Goal: Task Accomplishment & Management: Use online tool/utility

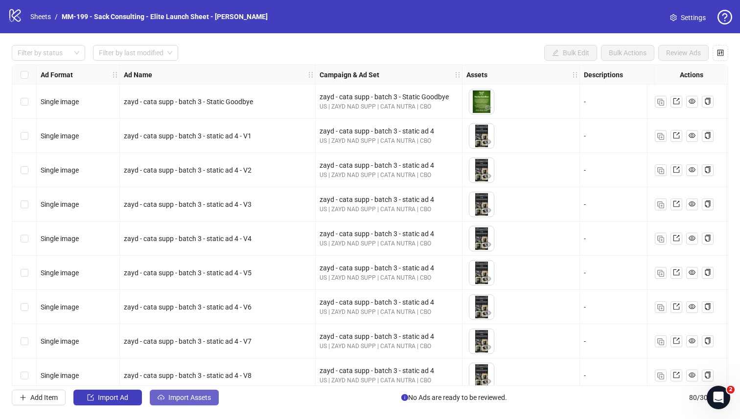
click at [198, 365] on span "Import Assets" at bounding box center [189, 398] width 43 height 8
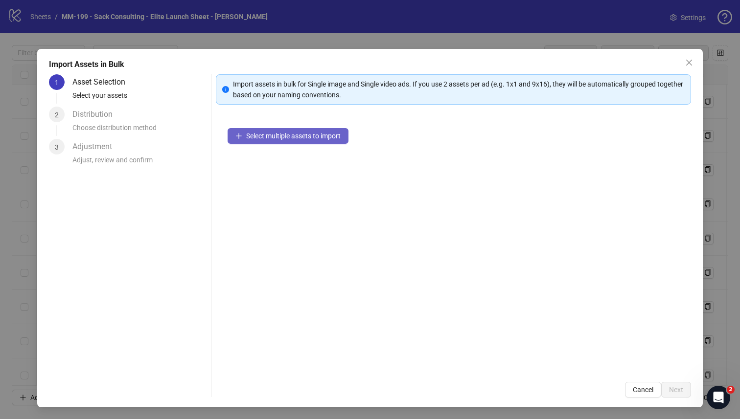
click at [283, 135] on span "Select multiple assets to import" at bounding box center [293, 136] width 94 height 8
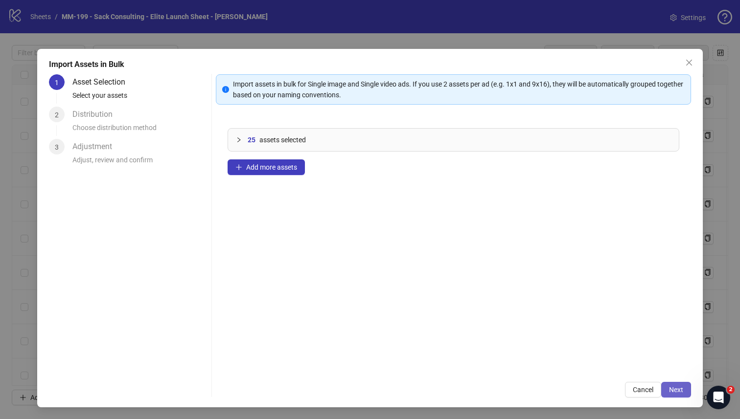
click at [462, 365] on button "Next" at bounding box center [676, 390] width 30 height 16
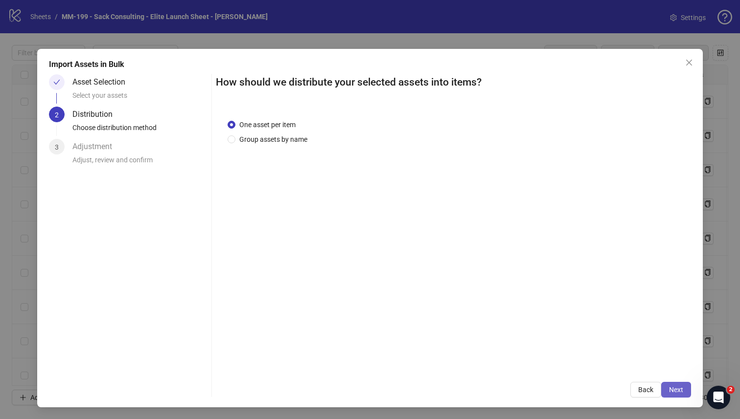
click at [462, 365] on button "Next" at bounding box center [676, 390] width 30 height 16
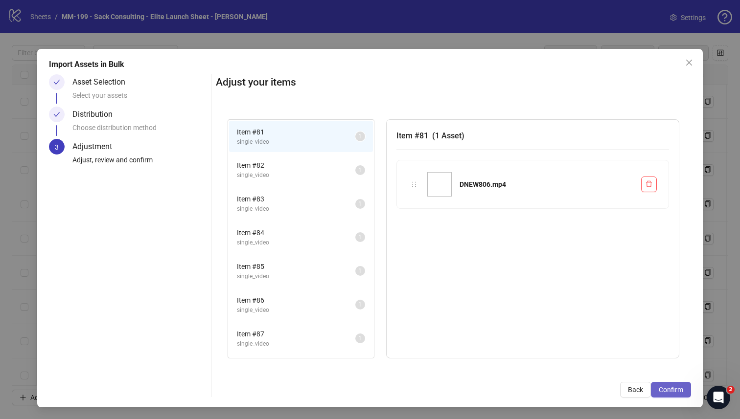
click at [462, 365] on span "Confirm" at bounding box center [670, 390] width 24 height 8
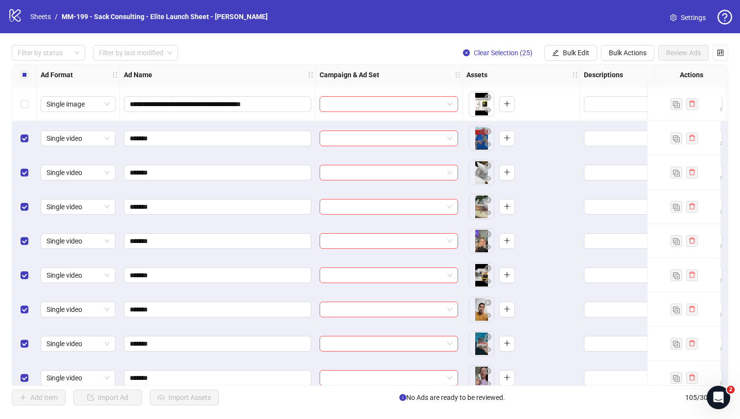
scroll to position [2700, 0]
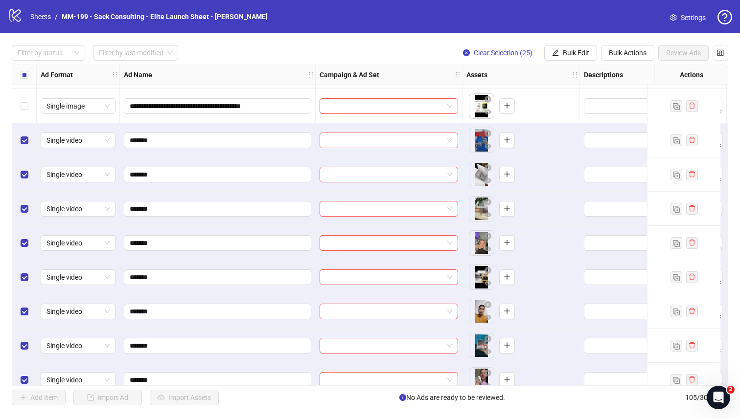
click at [422, 140] on input "search" at bounding box center [384, 140] width 118 height 15
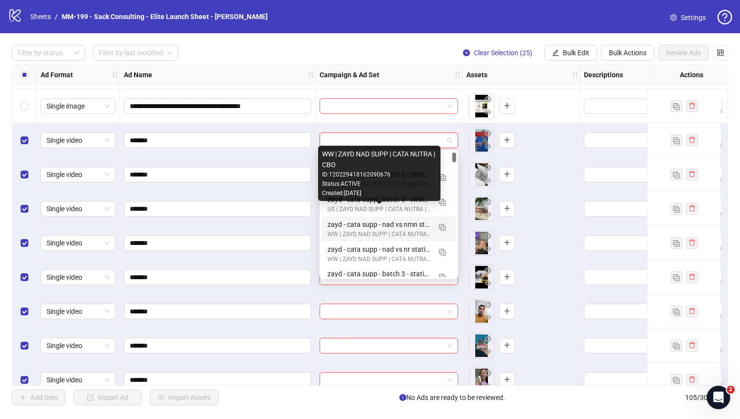
scroll to position [33, 0]
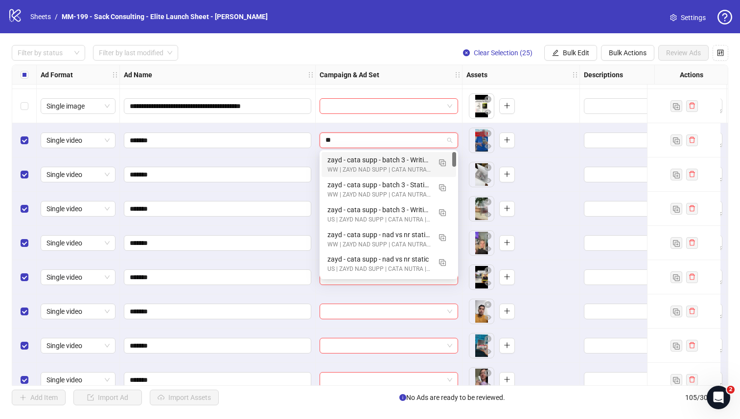
type input "*"
type input "*****"
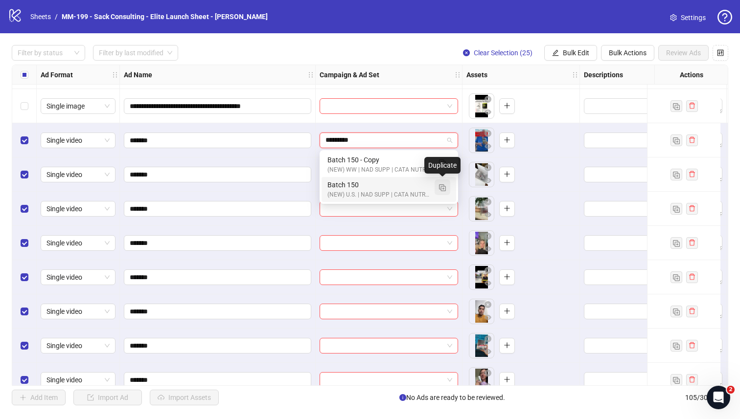
click at [440, 186] on img "button" at bounding box center [442, 187] width 7 height 7
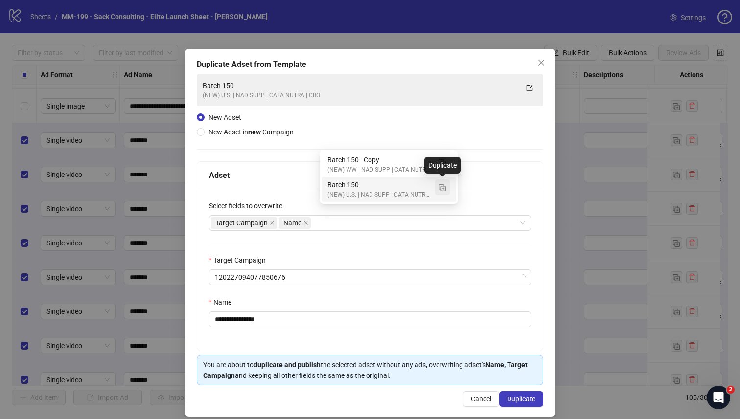
type input "*********"
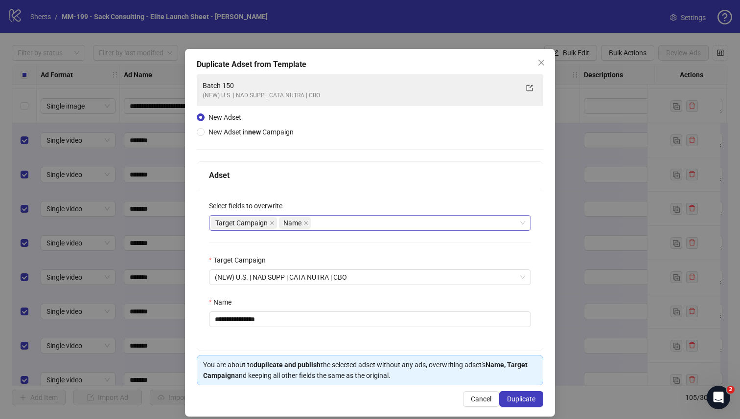
click at [340, 228] on div "Target Campaign Name" at bounding box center [365, 223] width 308 height 14
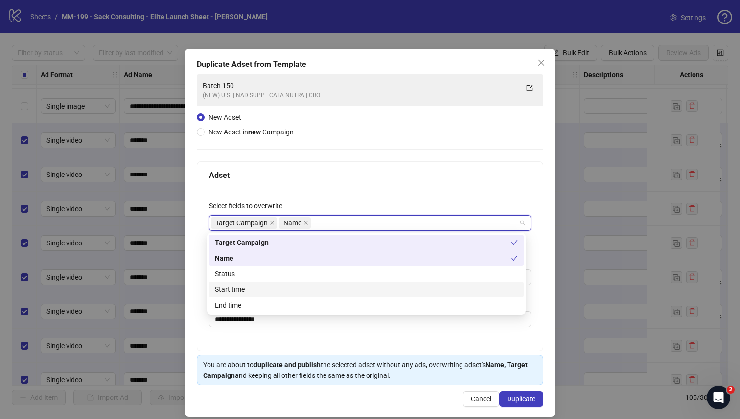
click at [288, 285] on div "Start time" at bounding box center [366, 289] width 303 height 11
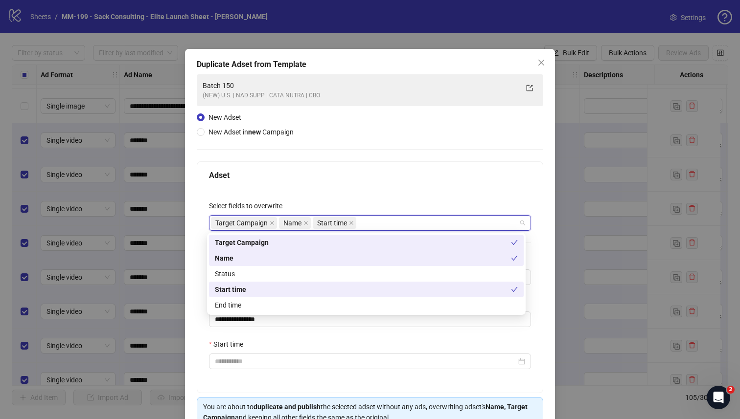
click at [364, 203] on div "Select fields to overwrite" at bounding box center [370, 208] width 322 height 15
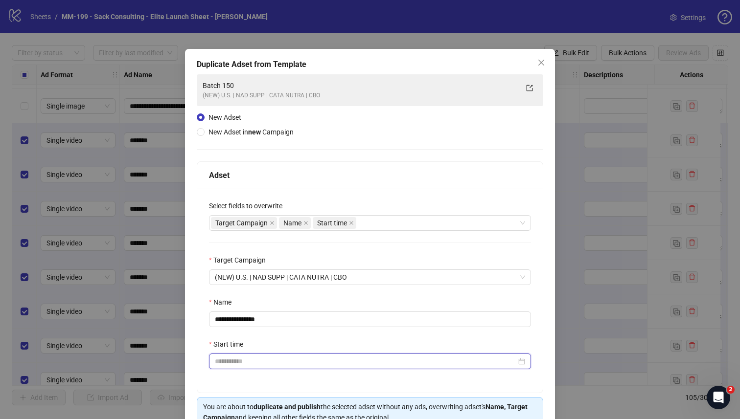
click at [316, 362] on input "Start time" at bounding box center [365, 361] width 301 height 11
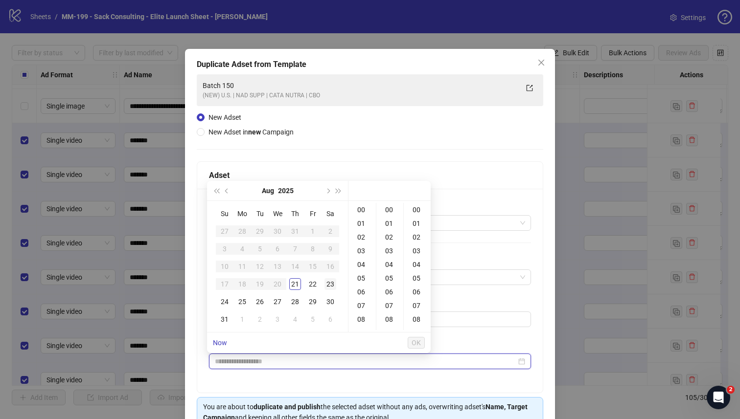
type input "**********"
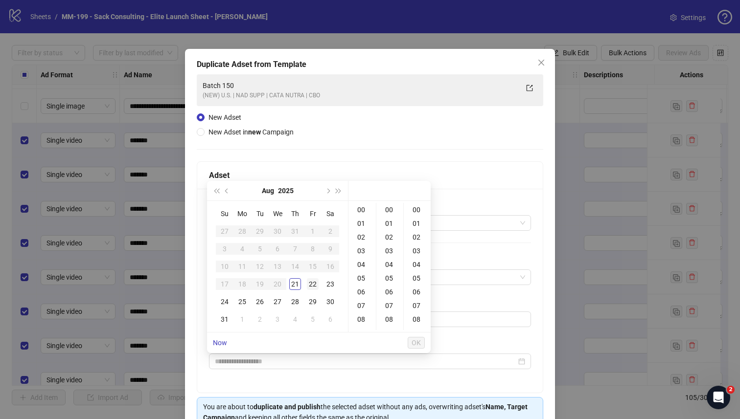
click at [316, 285] on div "22" at bounding box center [313, 284] width 12 height 12
type input "**********"
click at [415, 339] on span "OK" at bounding box center [415, 343] width 9 height 8
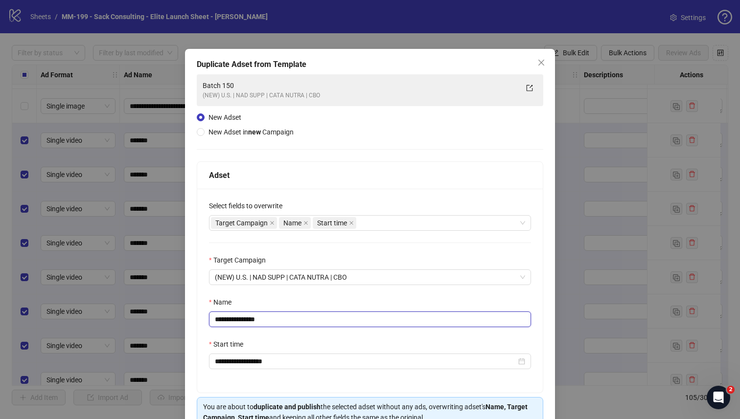
drag, startPoint x: 344, startPoint y: 319, endPoint x: 242, endPoint y: 318, distance: 102.7
click at [242, 318] on input "**********" at bounding box center [370, 320] width 322 height 16
type input "*********"
click at [266, 306] on div "Name" at bounding box center [370, 304] width 322 height 15
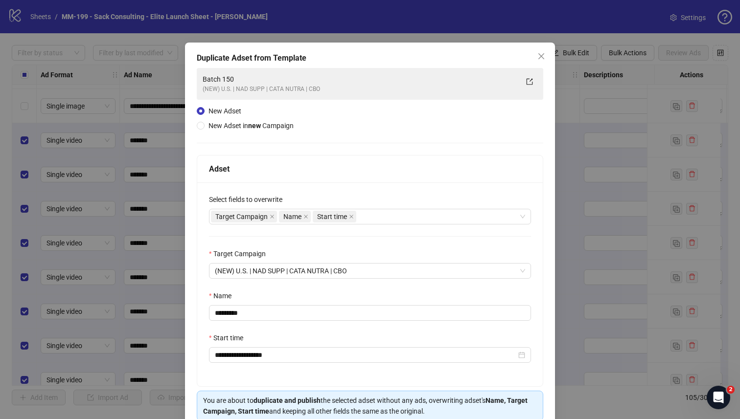
scroll to position [53, 0]
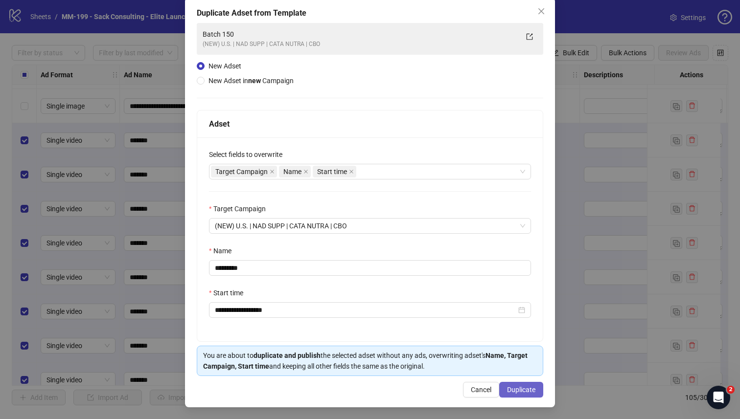
click at [462, 365] on span "Duplicate" at bounding box center [521, 390] width 28 height 8
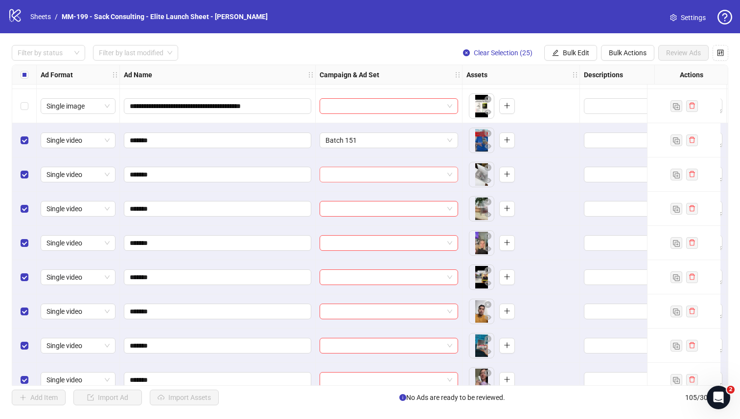
click at [394, 173] on input "search" at bounding box center [384, 174] width 118 height 15
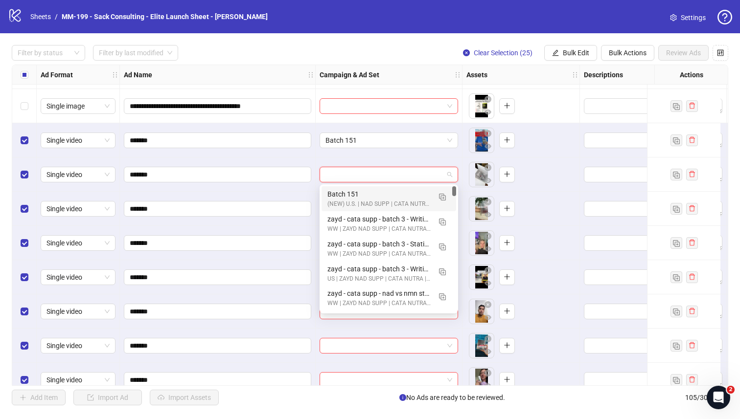
click at [389, 193] on div "Batch 151" at bounding box center [378, 194] width 103 height 11
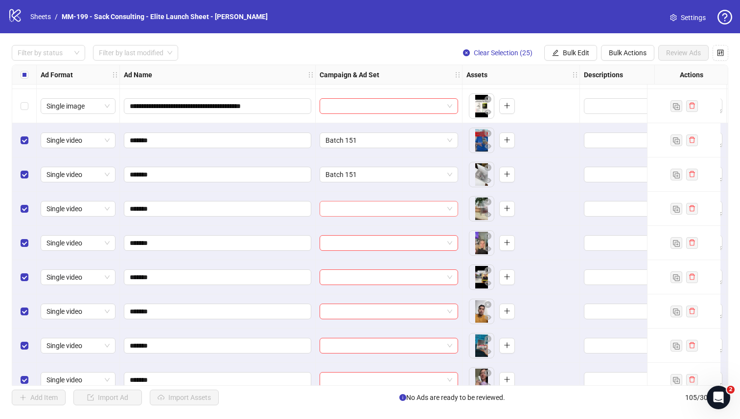
click at [384, 210] on input "search" at bounding box center [384, 209] width 118 height 15
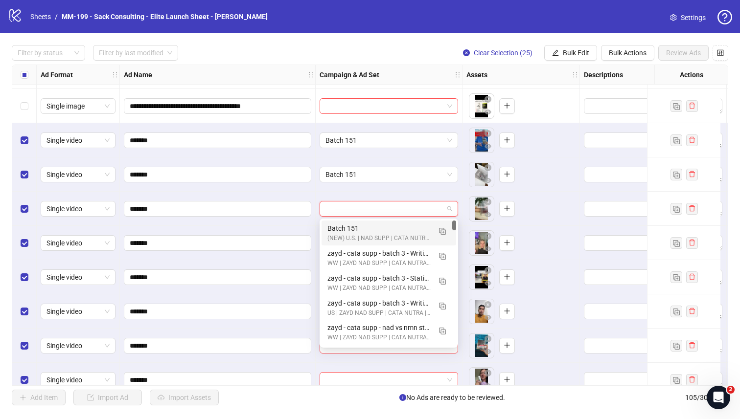
click at [382, 225] on div "Batch 151" at bounding box center [378, 228] width 103 height 11
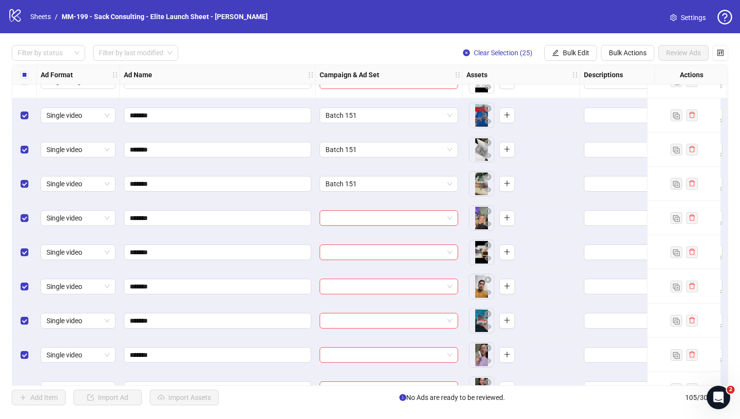
scroll to position [2728, 0]
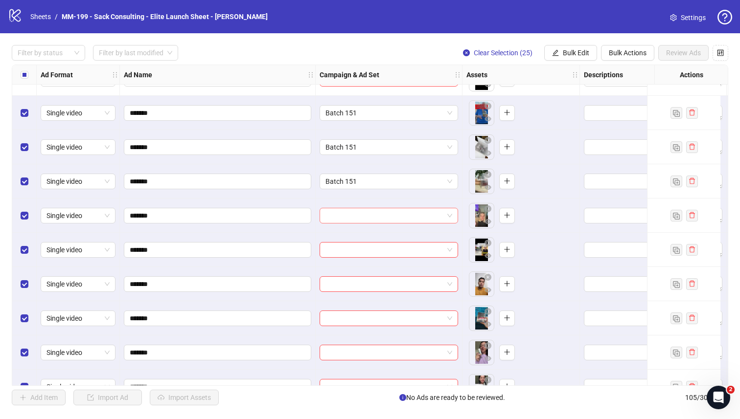
click at [385, 210] on input "search" at bounding box center [384, 215] width 118 height 15
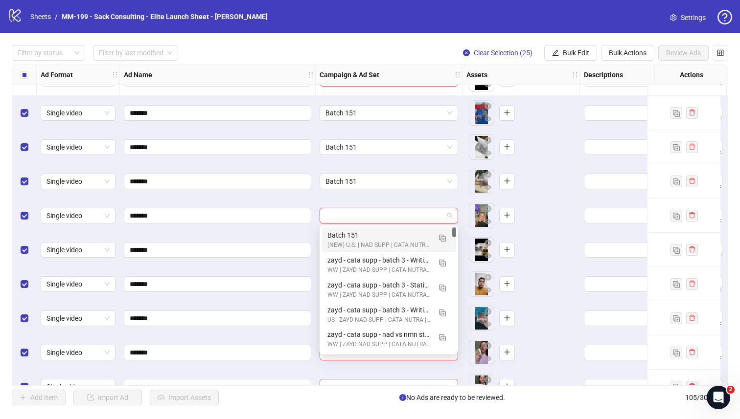
click at [380, 232] on div "Batch 151" at bounding box center [378, 235] width 103 height 11
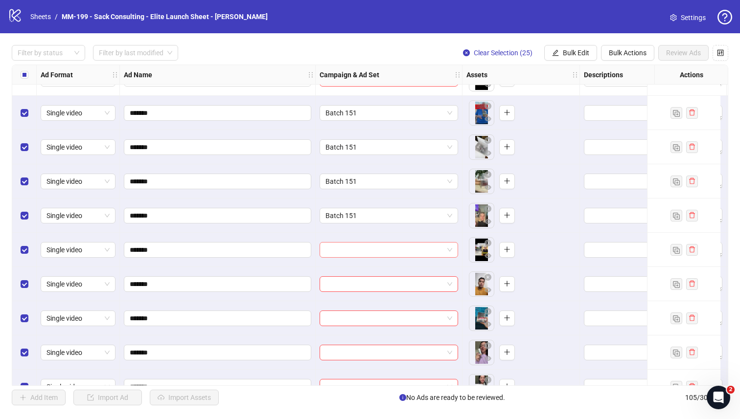
click at [382, 252] on input "search" at bounding box center [384, 250] width 118 height 15
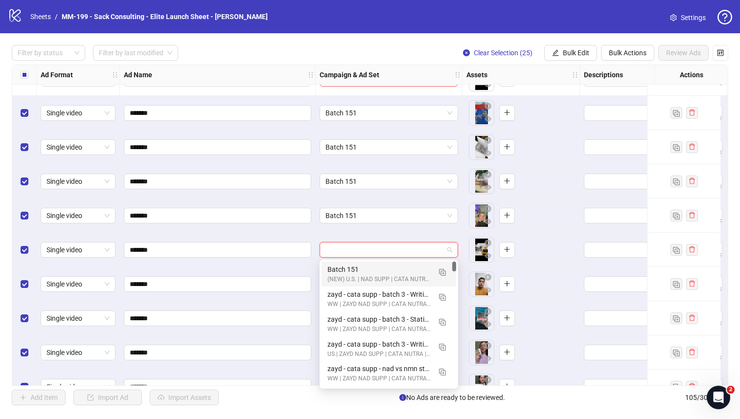
click at [380, 268] on div "Batch 151" at bounding box center [378, 269] width 103 height 11
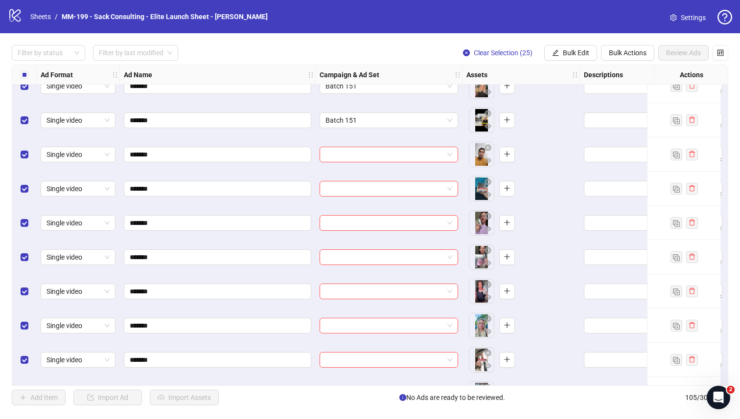
scroll to position [2863, 0]
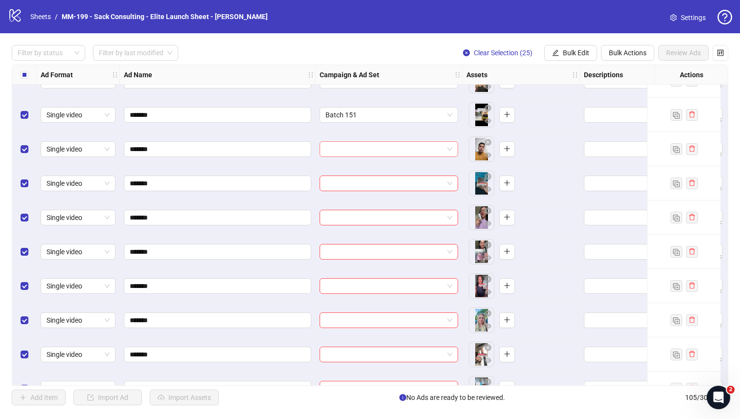
click at [356, 148] on input "search" at bounding box center [384, 149] width 118 height 15
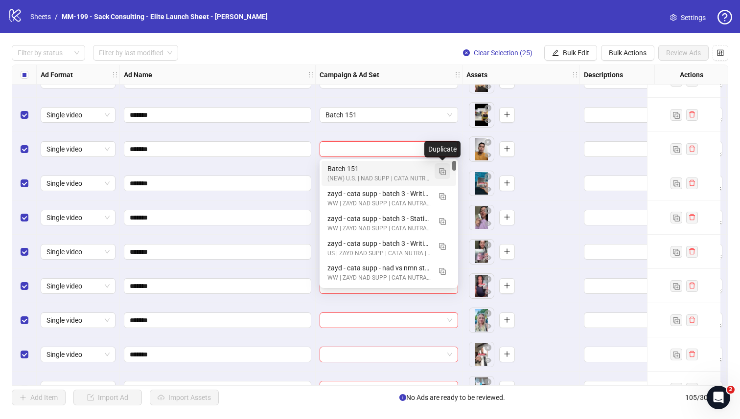
click at [439, 173] on img "button" at bounding box center [442, 171] width 7 height 7
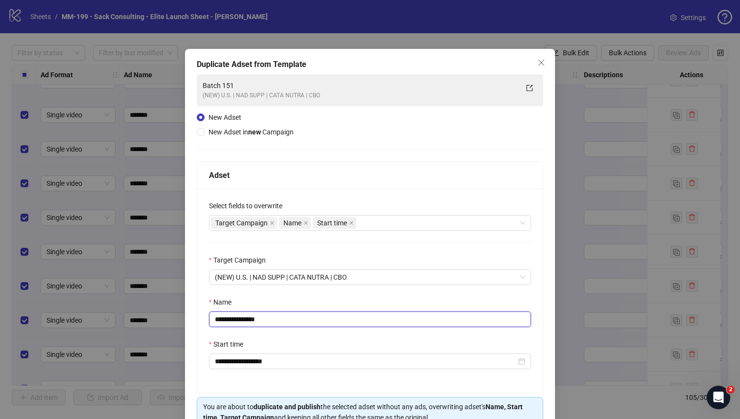
drag, startPoint x: 279, startPoint y: 322, endPoint x: 241, endPoint y: 324, distance: 38.2
click at [241, 324] on input "**********" at bounding box center [370, 320] width 322 height 16
type input "*********"
click at [313, 297] on div "**********" at bounding box center [369, 291] width 345 height 204
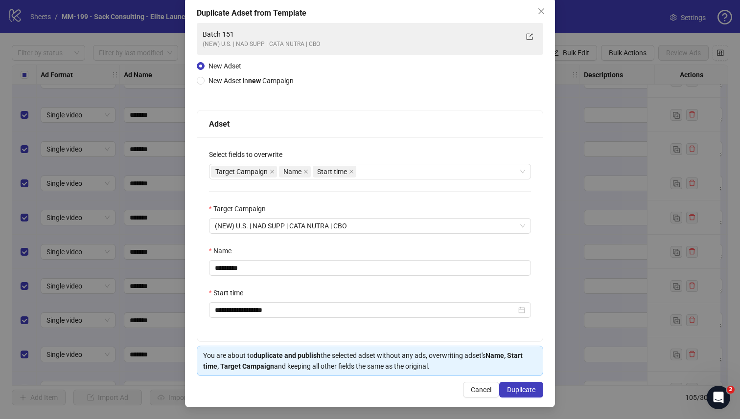
scroll to position [53, 0]
click at [462, 365] on span "Duplicate" at bounding box center [521, 390] width 28 height 8
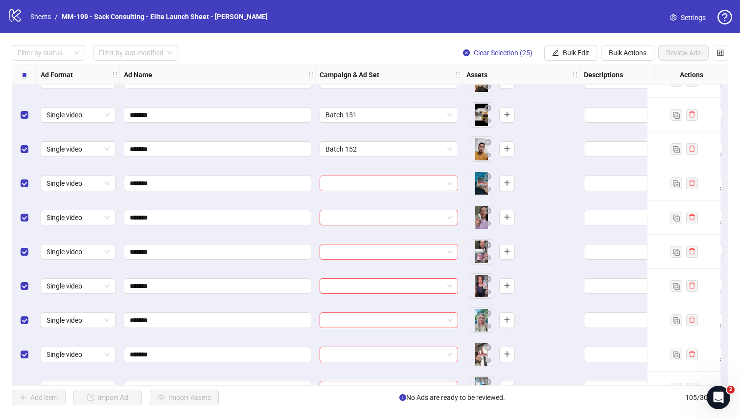
click at [350, 181] on input "search" at bounding box center [384, 183] width 118 height 15
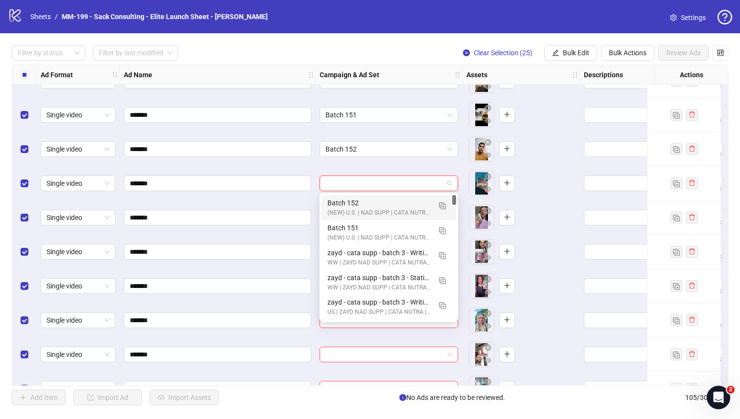
click at [348, 209] on div "(NEW) U.S. | NAD SUPP | CATA NUTRA | CBO" at bounding box center [378, 212] width 103 height 9
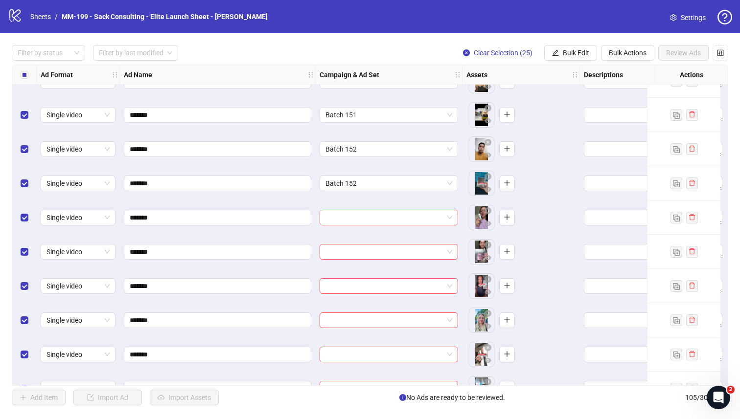
click at [348, 215] on input "search" at bounding box center [384, 217] width 118 height 15
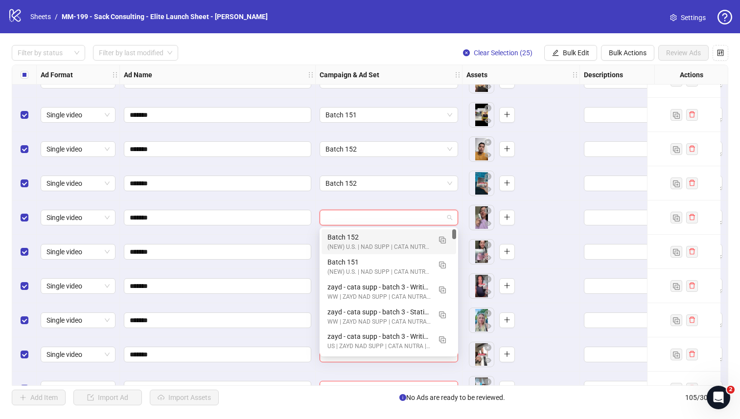
click at [347, 234] on div "Batch 152" at bounding box center [378, 237] width 103 height 11
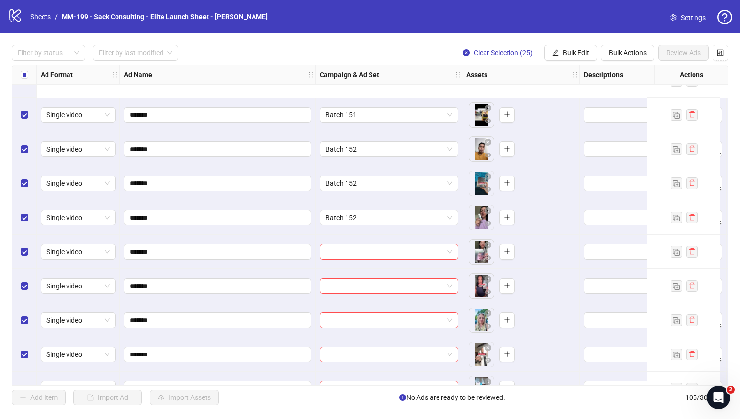
scroll to position [2964, 0]
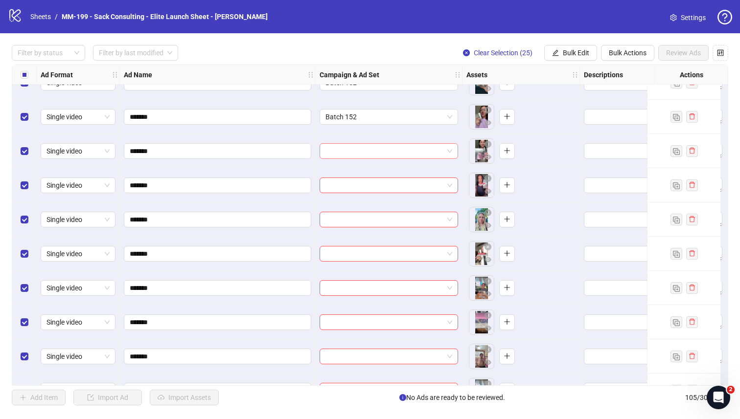
click at [354, 148] on input "search" at bounding box center [384, 151] width 118 height 15
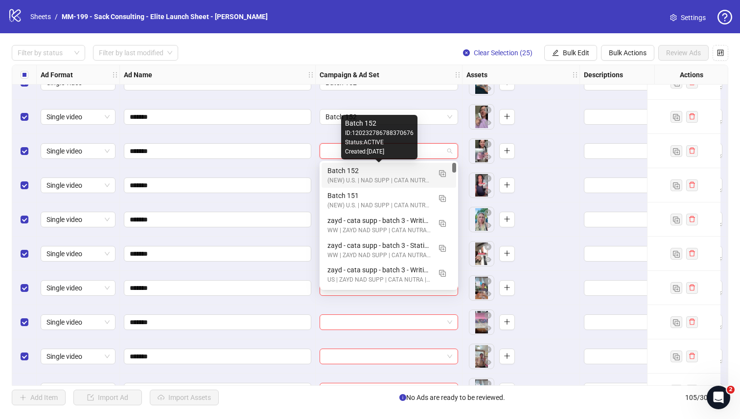
click at [348, 174] on div "Batch 152" at bounding box center [378, 170] width 103 height 11
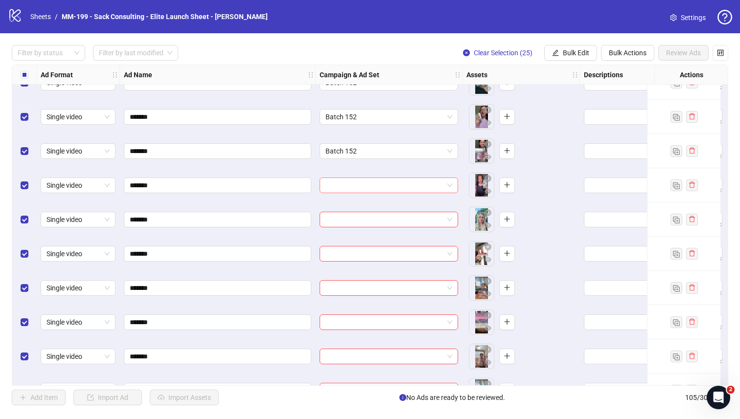
click at [349, 189] on input "search" at bounding box center [384, 185] width 118 height 15
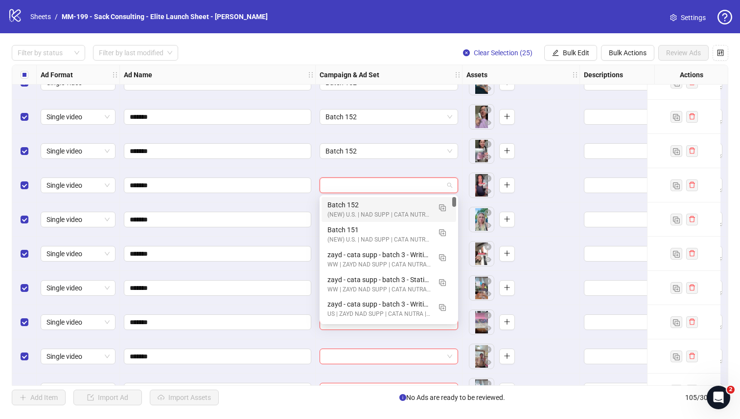
click at [351, 209] on div "Batch 152" at bounding box center [378, 205] width 103 height 11
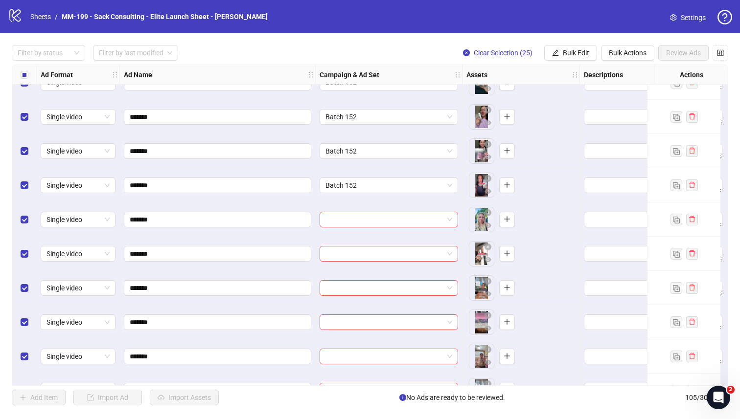
scroll to position [2988, 0]
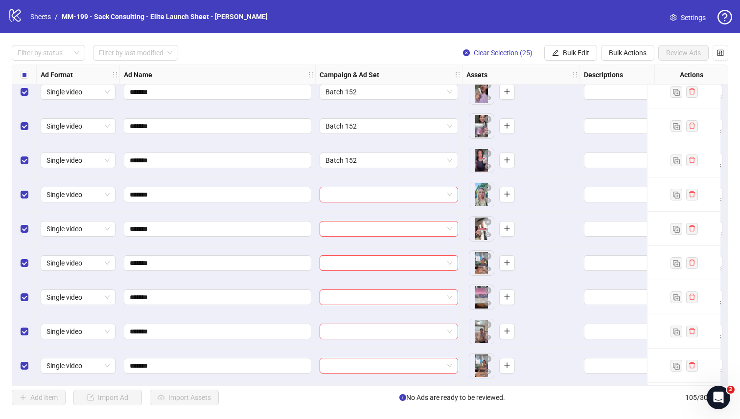
click at [373, 193] on div "Ad Format Ad Name Campaign & Ad Set Assets Descriptions Headlines Primary Texts…" at bounding box center [370, 225] width 716 height 321
click at [397, 202] on div at bounding box center [388, 195] width 138 height 16
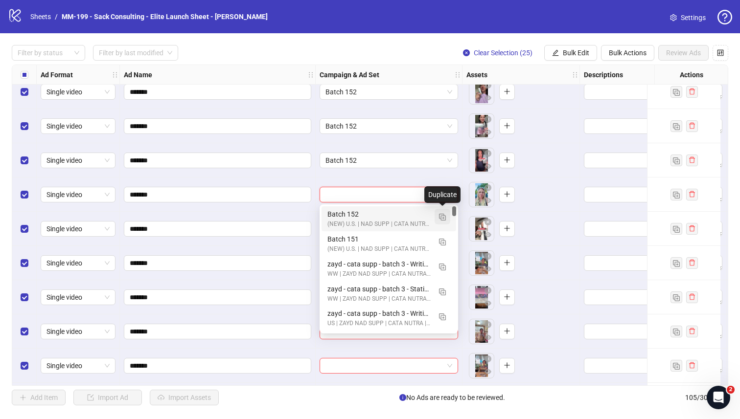
click at [440, 218] on img "button" at bounding box center [442, 217] width 7 height 7
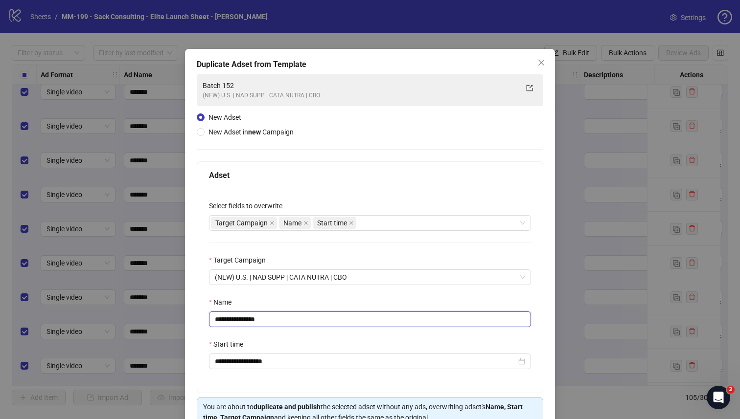
drag, startPoint x: 291, startPoint y: 321, endPoint x: 241, endPoint y: 320, distance: 49.9
click at [241, 320] on input "**********" at bounding box center [370, 320] width 322 height 16
type input "*********"
click at [268, 303] on div "Name" at bounding box center [370, 304] width 322 height 15
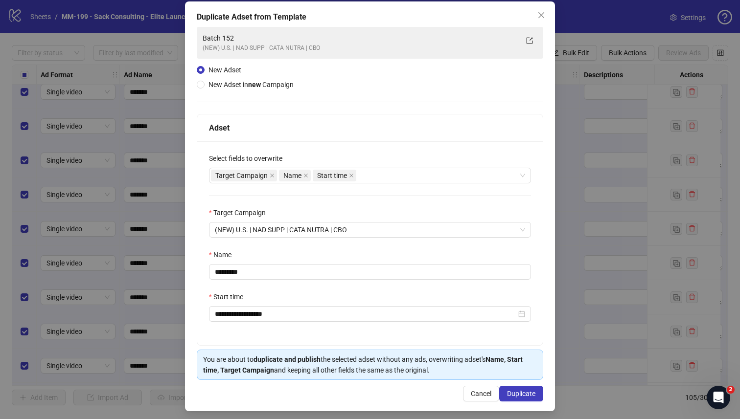
scroll to position [53, 0]
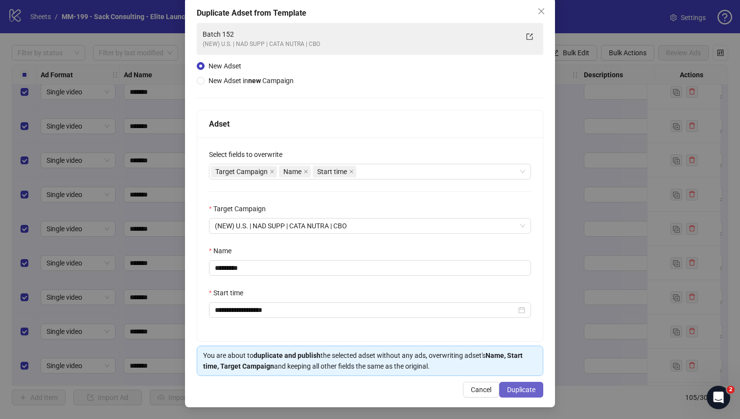
click at [462, 365] on span "Duplicate" at bounding box center [521, 390] width 28 height 8
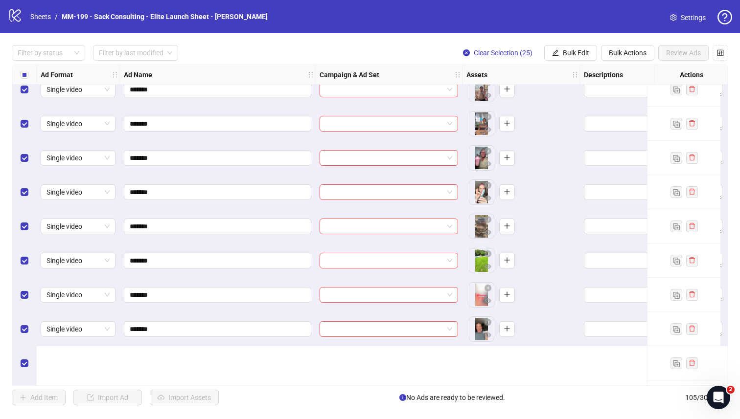
scroll to position [3097, 0]
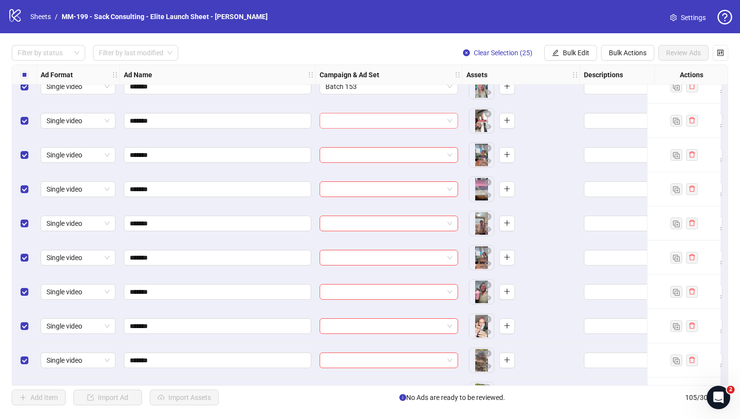
click at [359, 118] on input "search" at bounding box center [384, 120] width 118 height 15
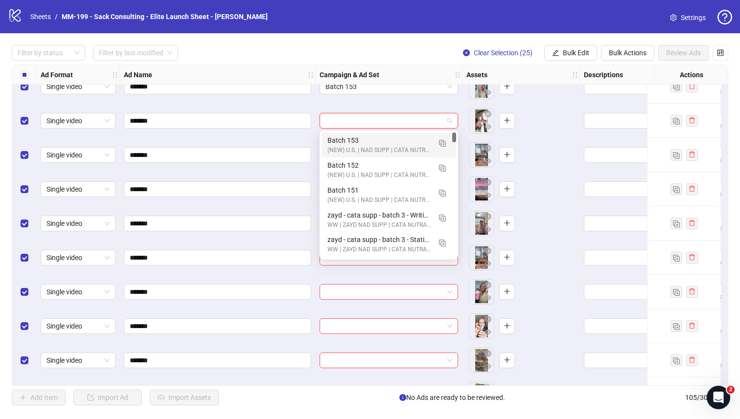
drag, startPoint x: 356, startPoint y: 137, endPoint x: 355, endPoint y: 142, distance: 4.9
click at [355, 137] on div "Batch 153" at bounding box center [378, 140] width 103 height 11
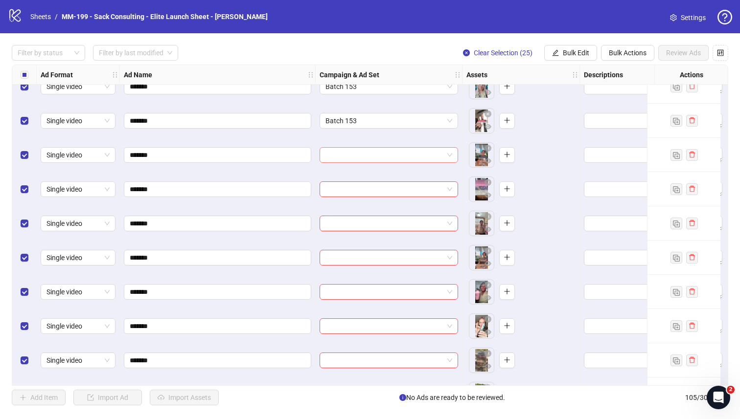
click at [357, 148] on input "search" at bounding box center [384, 155] width 118 height 15
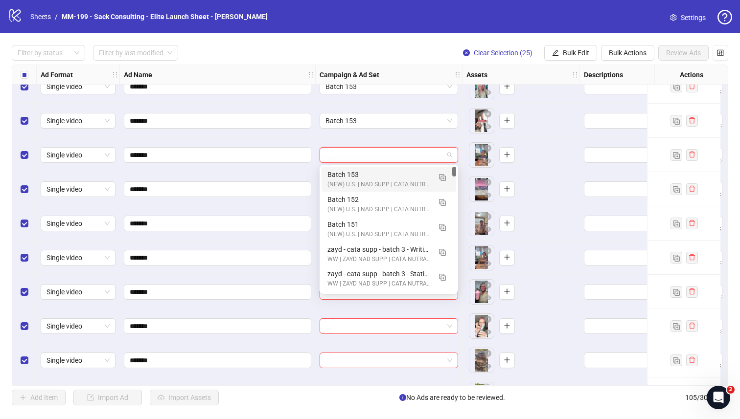
click at [358, 174] on div "Batch 153" at bounding box center [378, 174] width 103 height 11
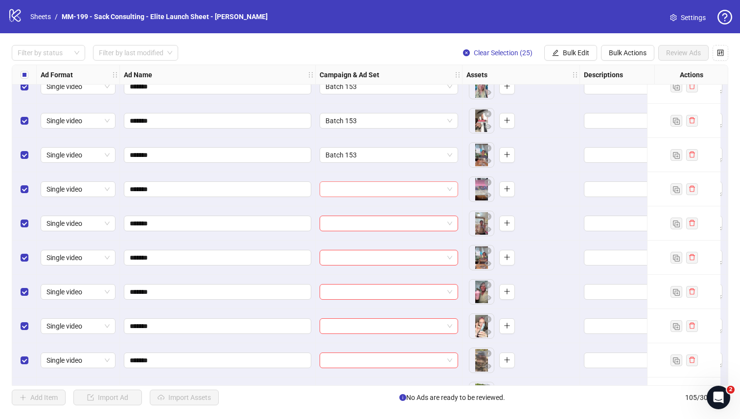
click at [360, 182] on input "search" at bounding box center [384, 189] width 118 height 15
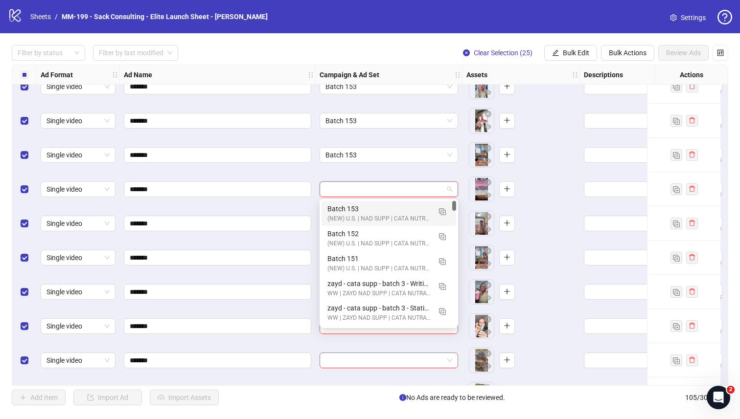
click at [360, 206] on div "Batch 153" at bounding box center [378, 208] width 103 height 11
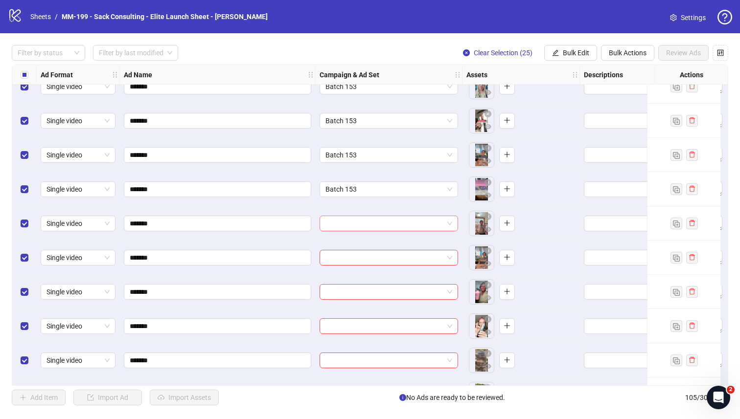
click at [366, 218] on input "search" at bounding box center [384, 223] width 118 height 15
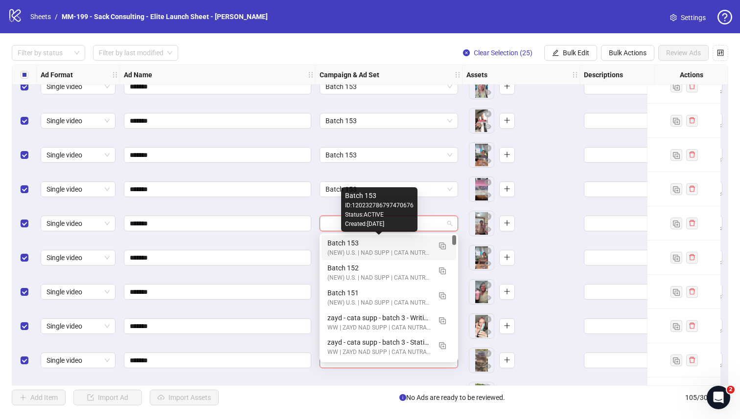
click at [369, 241] on div "Batch 153" at bounding box center [378, 243] width 103 height 11
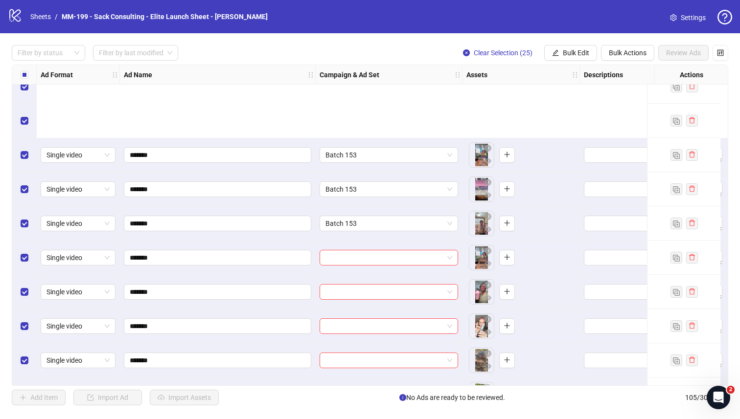
scroll to position [3222, 0]
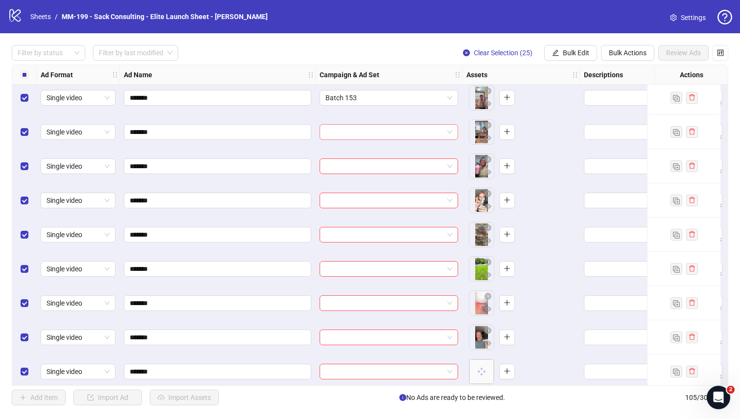
click at [377, 134] on input "search" at bounding box center [384, 132] width 118 height 15
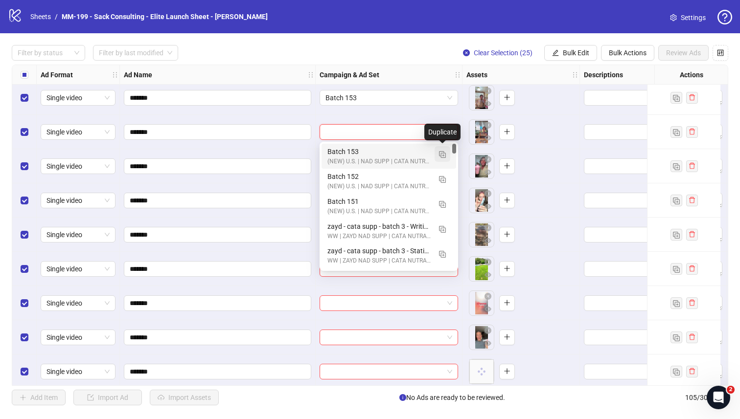
click at [440, 154] on img "button" at bounding box center [442, 154] width 7 height 7
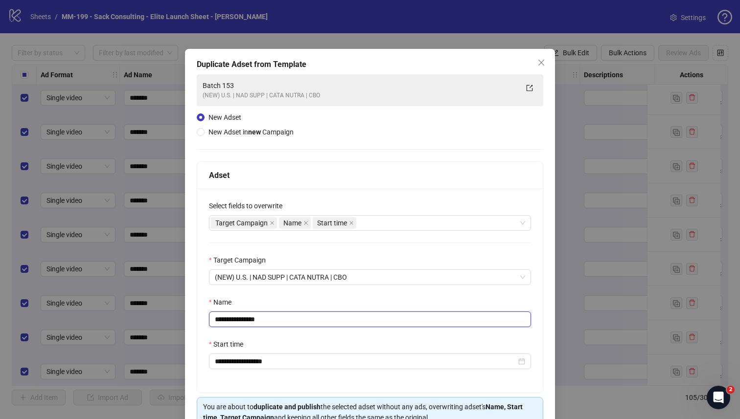
drag, startPoint x: 296, startPoint y: 326, endPoint x: 247, endPoint y: 325, distance: 48.4
click at [248, 325] on input "**********" at bounding box center [370, 320] width 322 height 16
type input "*********"
click at [271, 307] on div "Name" at bounding box center [370, 304] width 322 height 15
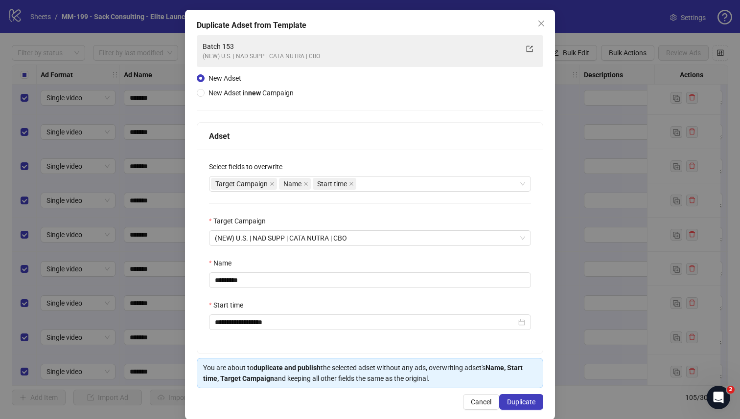
scroll to position [53, 0]
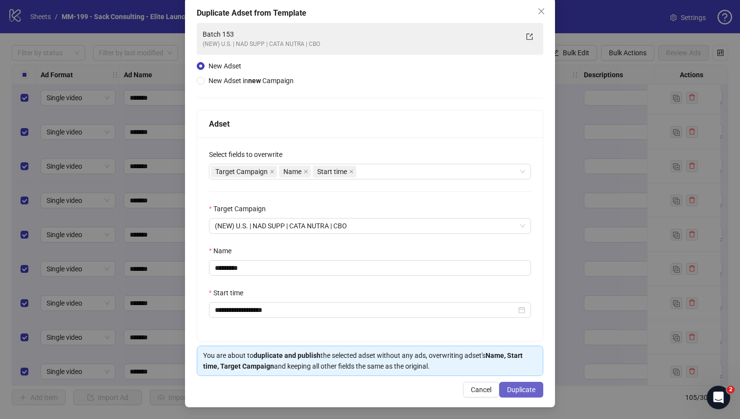
click at [462, 365] on span "Duplicate" at bounding box center [521, 390] width 28 height 8
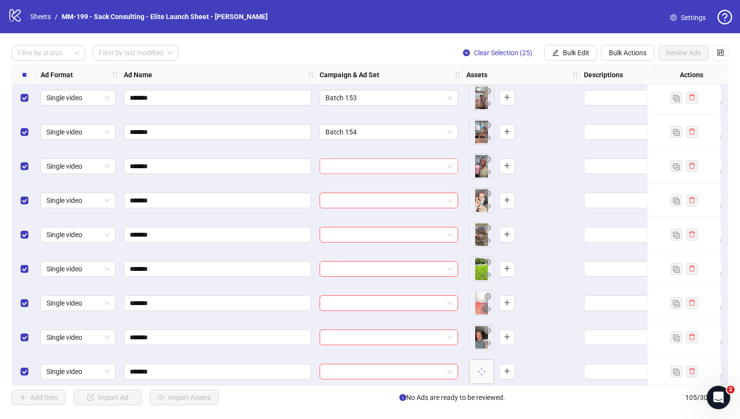
click at [361, 169] on input "search" at bounding box center [384, 166] width 118 height 15
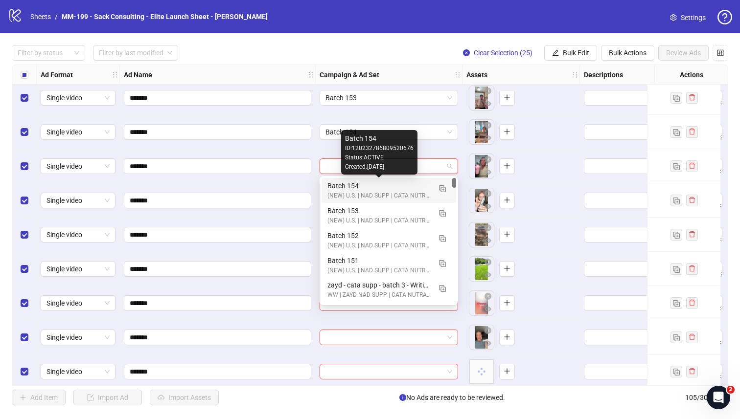
click at [358, 183] on div "Batch 154" at bounding box center [378, 185] width 103 height 11
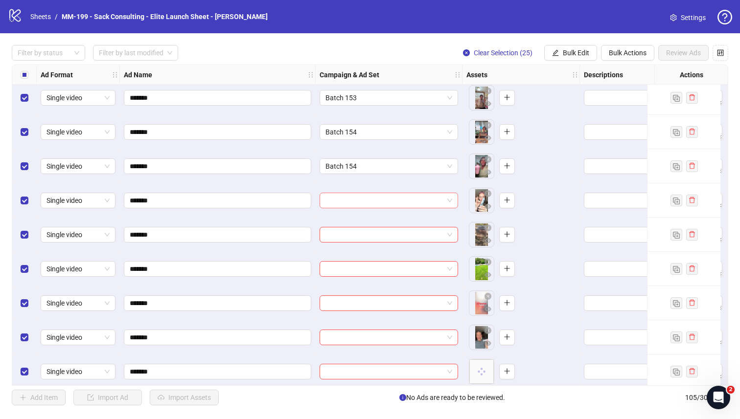
click at [357, 195] on input "search" at bounding box center [384, 200] width 118 height 15
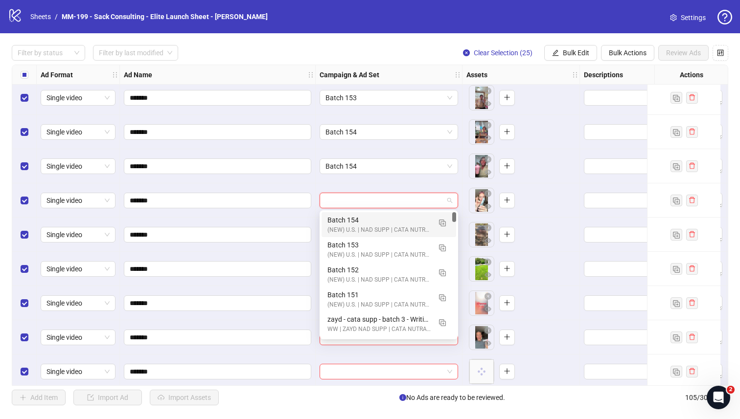
drag, startPoint x: 355, startPoint y: 218, endPoint x: 358, endPoint y: 231, distance: 13.4
click at [355, 220] on div "Batch 154" at bounding box center [378, 220] width 103 height 11
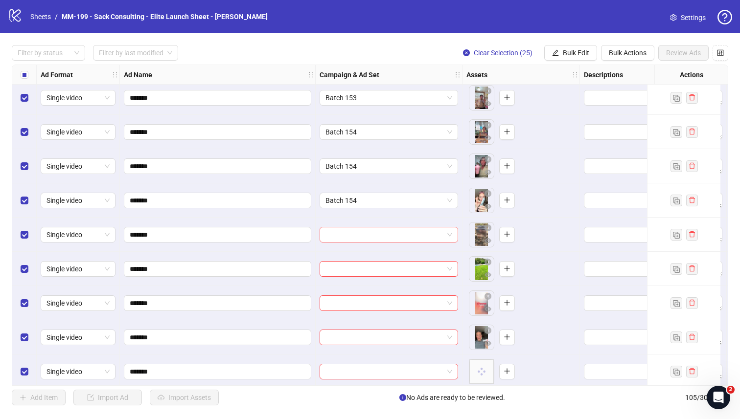
click at [359, 239] on input "search" at bounding box center [384, 234] width 118 height 15
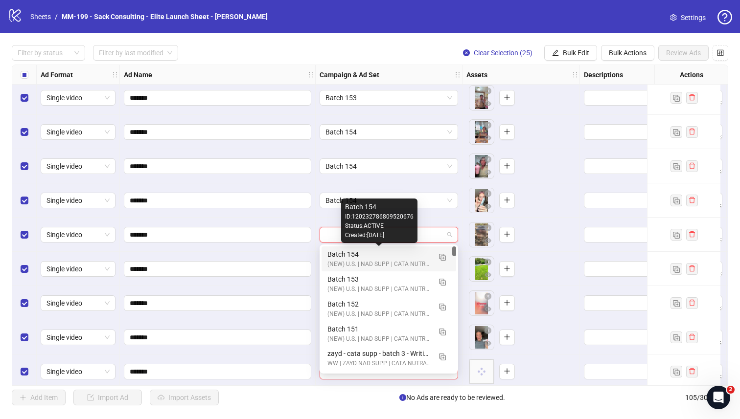
click at [359, 257] on div "Batch 154" at bounding box center [378, 254] width 103 height 11
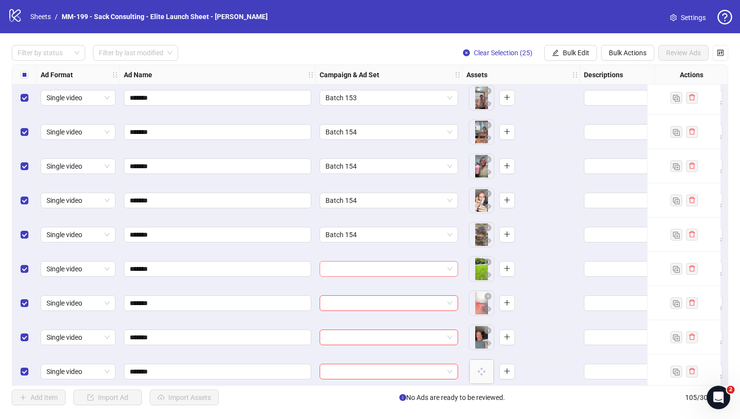
click at [362, 266] on input "search" at bounding box center [384, 269] width 118 height 15
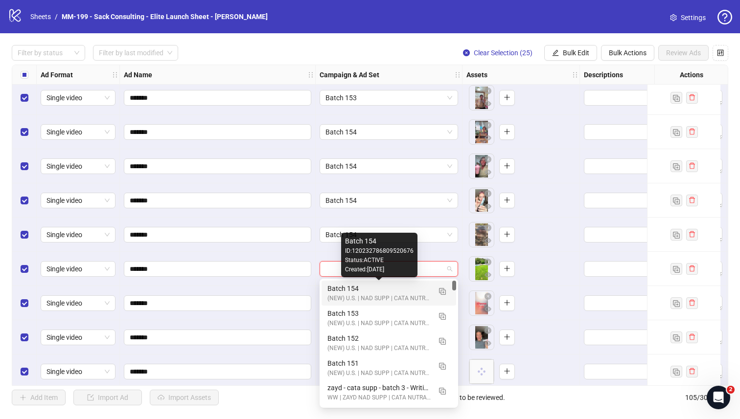
drag, startPoint x: 361, startPoint y: 287, endPoint x: 376, endPoint y: 254, distance: 35.7
click at [361, 287] on div "Batch 154" at bounding box center [378, 288] width 103 height 11
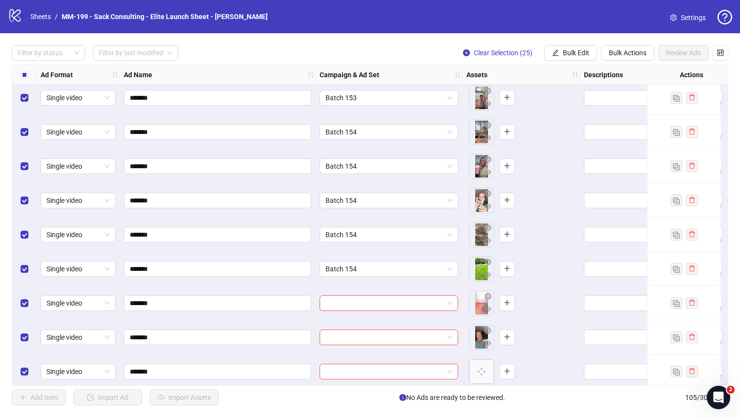
scroll to position [3298, 0]
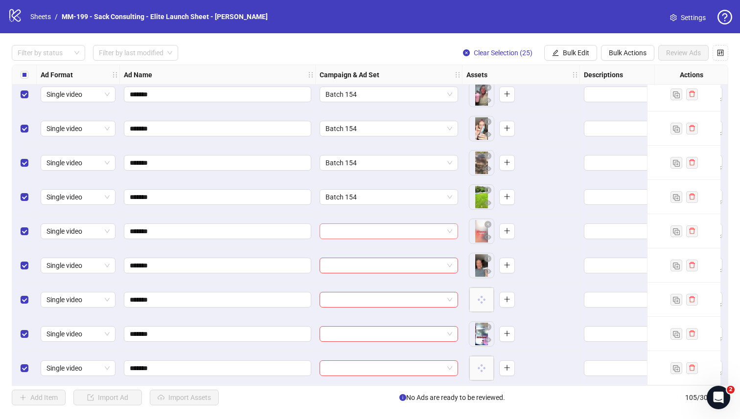
click at [386, 228] on input "search" at bounding box center [384, 231] width 118 height 15
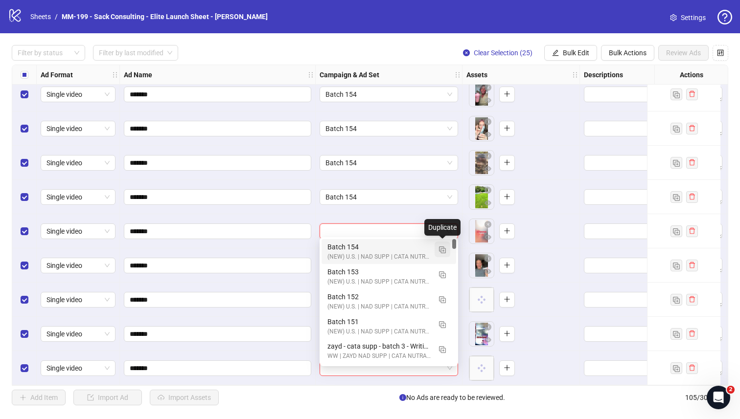
click at [444, 250] on img "button" at bounding box center [442, 250] width 7 height 7
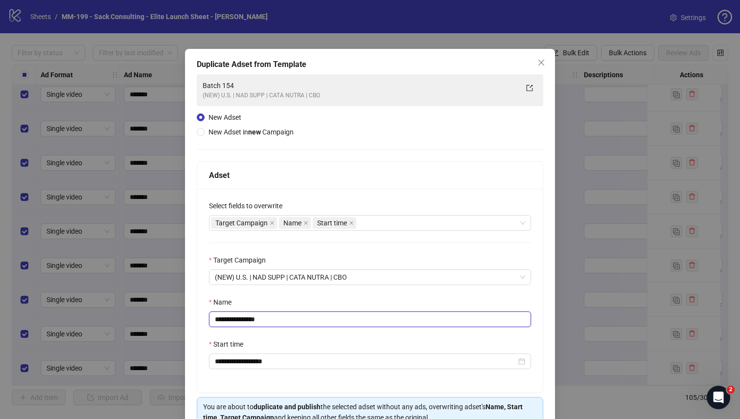
drag, startPoint x: 291, startPoint y: 320, endPoint x: 240, endPoint y: 319, distance: 50.4
click at [240, 319] on input "**********" at bounding box center [370, 320] width 322 height 16
type input "*********"
click at [243, 295] on div "**********" at bounding box center [369, 291] width 345 height 204
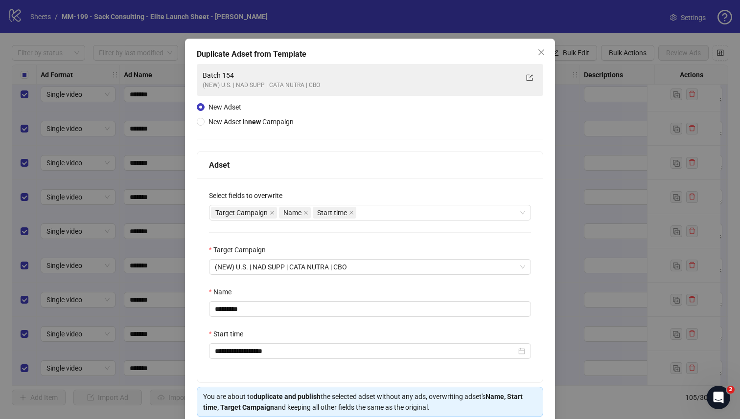
scroll to position [53, 0]
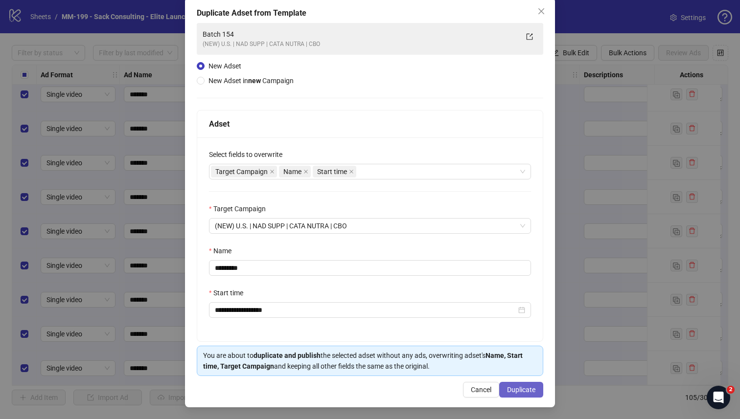
click at [462, 365] on span "Duplicate" at bounding box center [521, 390] width 28 height 8
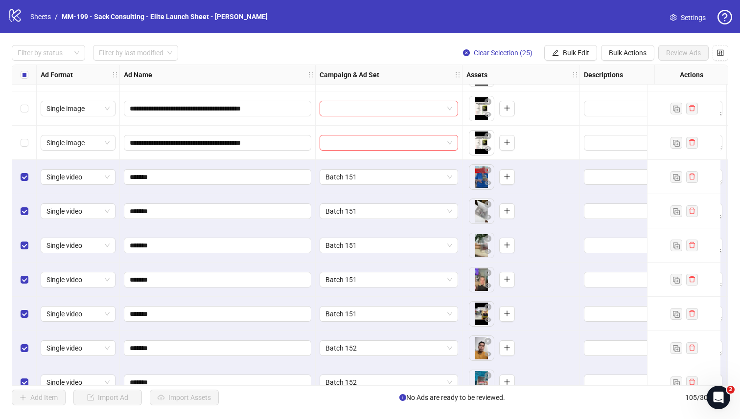
scroll to position [2658, 0]
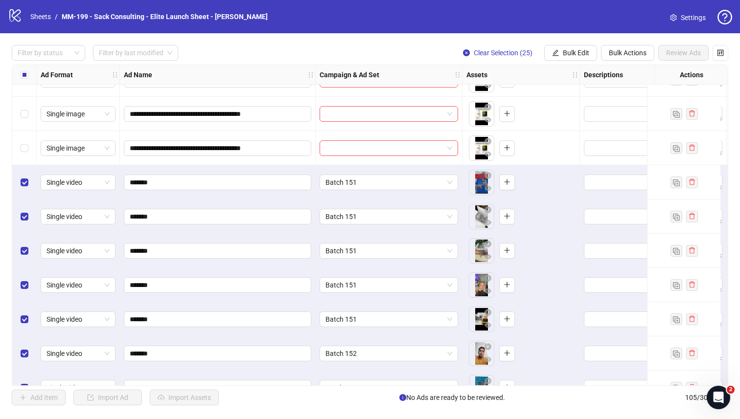
click at [356, 179] on div "**********" at bounding box center [370, 225] width 716 height 321
click at [371, 179] on span "Batch 151" at bounding box center [388, 182] width 127 height 15
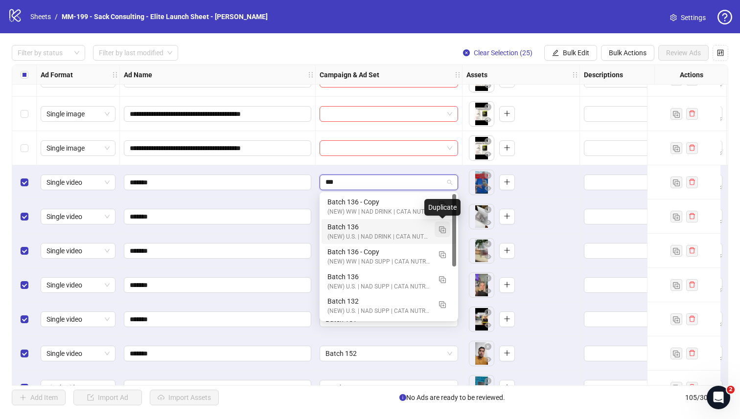
click at [440, 227] on img "button" at bounding box center [442, 229] width 7 height 7
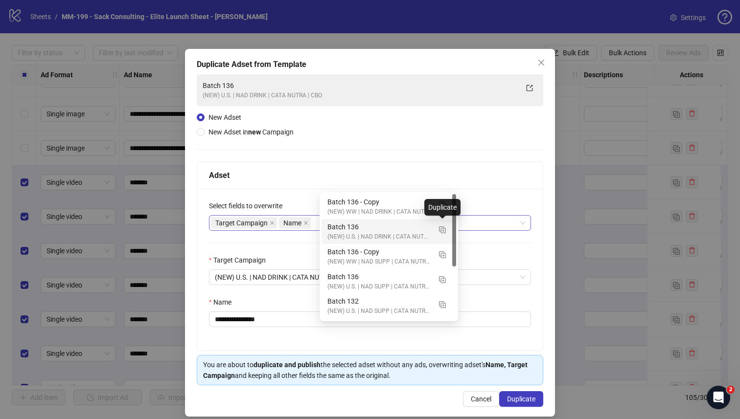
type input "***"
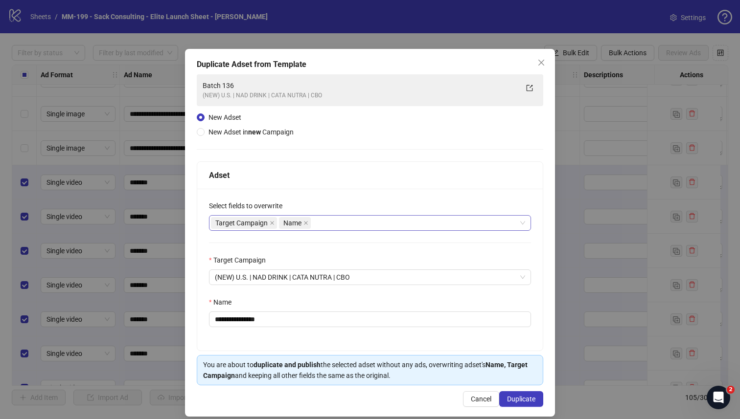
click at [334, 224] on div "Target Campaign Name" at bounding box center [365, 223] width 308 height 14
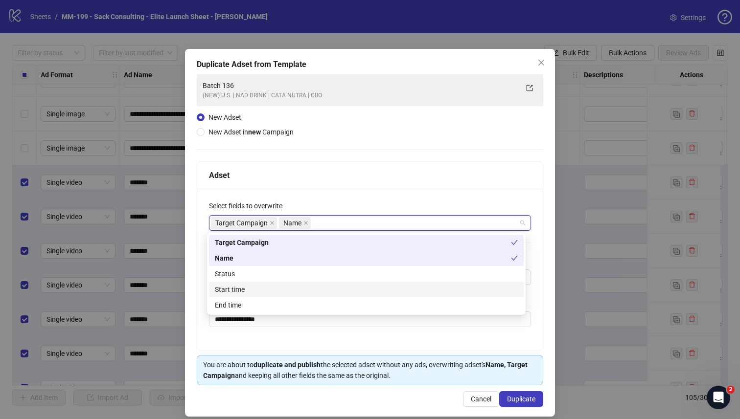
click at [295, 285] on div "Start time" at bounding box center [366, 289] width 303 height 11
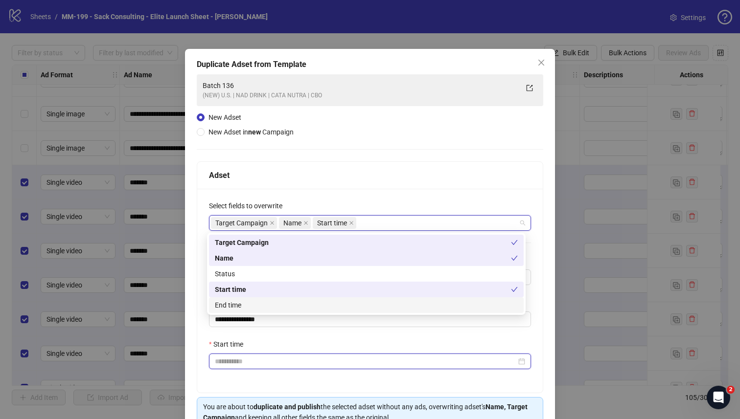
click at [283, 365] on input "Start time" at bounding box center [365, 361] width 301 height 11
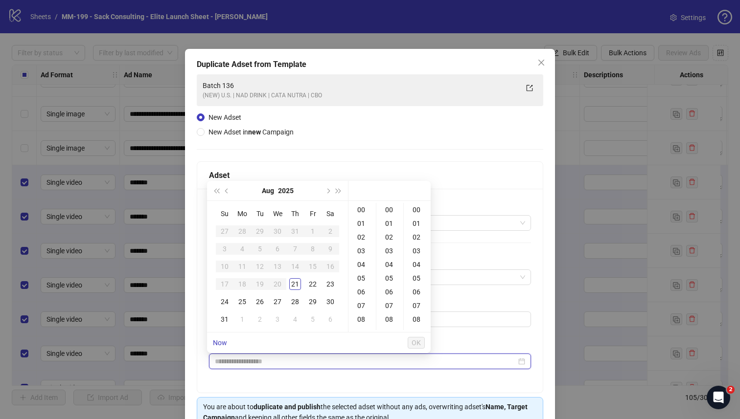
type input "**********"
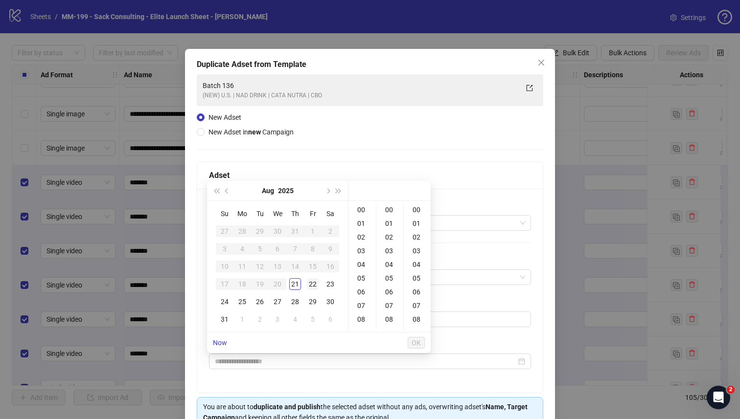
click at [315, 283] on div "22" at bounding box center [313, 284] width 12 height 12
type input "**********"
click at [413, 341] on span "OK" at bounding box center [415, 343] width 9 height 8
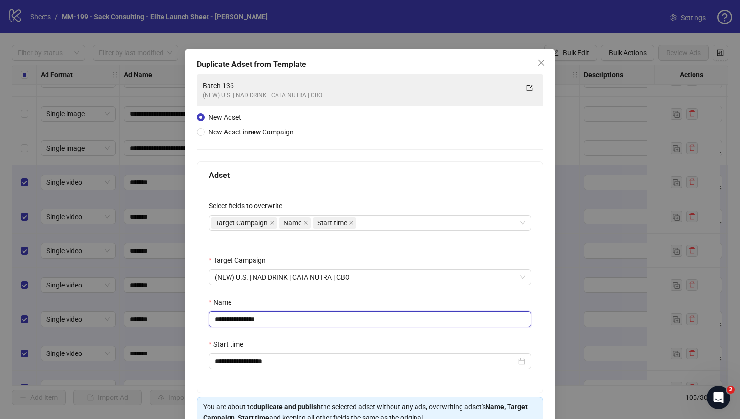
drag, startPoint x: 322, startPoint y: 323, endPoint x: 241, endPoint y: 324, distance: 81.2
click at [241, 324] on input "**********" at bounding box center [370, 320] width 322 height 16
type input "*********"
click at [254, 308] on div "Name" at bounding box center [370, 304] width 322 height 15
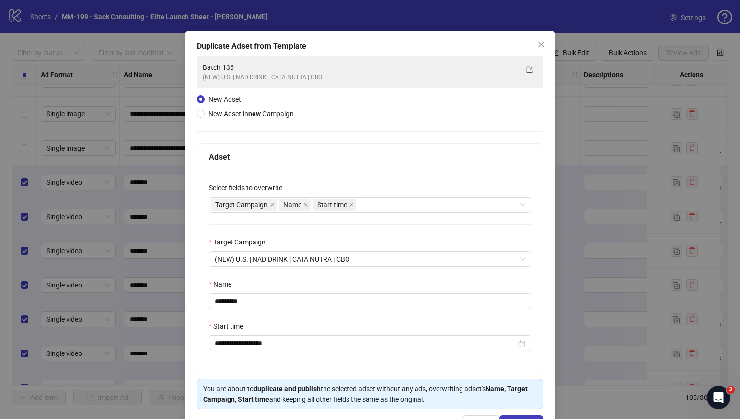
scroll to position [53, 0]
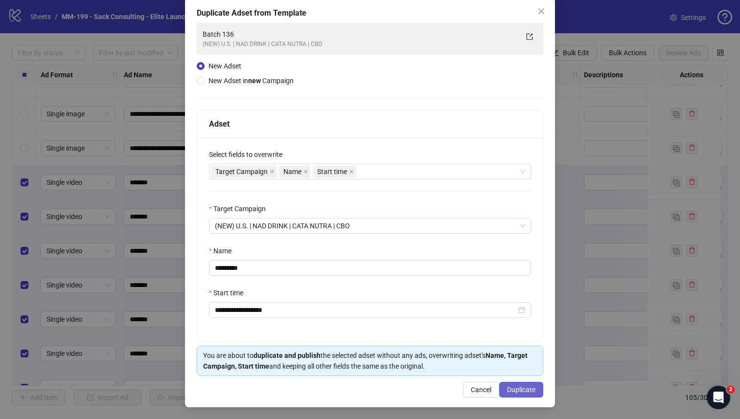
click at [462, 365] on span "Duplicate" at bounding box center [521, 390] width 28 height 8
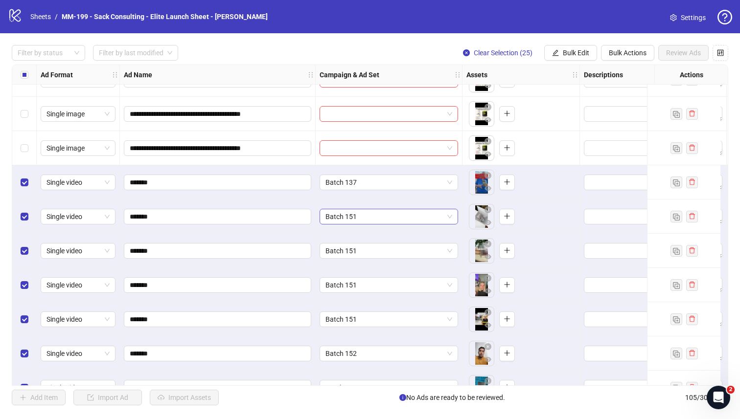
click at [406, 216] on span "Batch 151" at bounding box center [388, 216] width 127 height 15
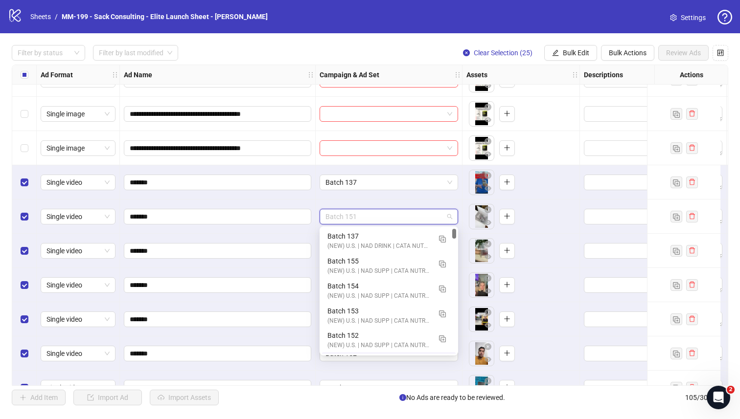
scroll to position [24, 0]
click at [394, 235] on div "Batch 155" at bounding box center [378, 236] width 103 height 11
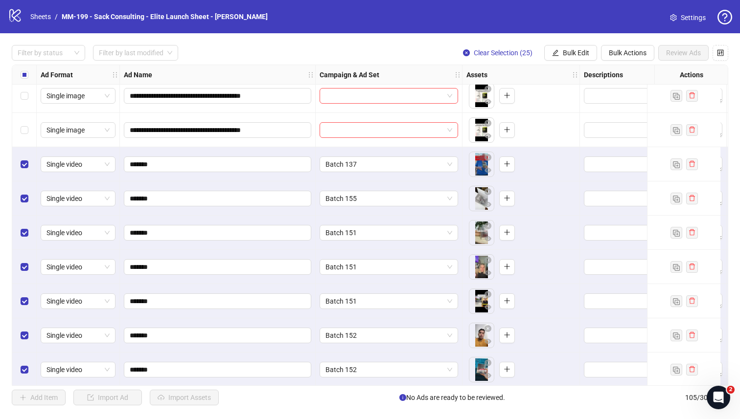
scroll to position [2681, 0]
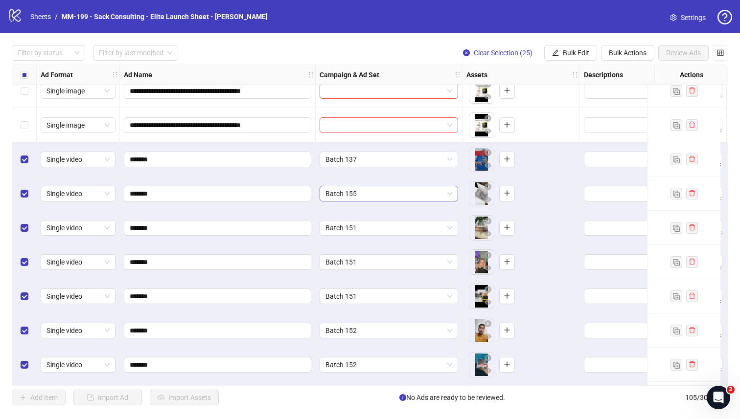
click at [375, 196] on span "Batch 155" at bounding box center [388, 193] width 127 height 15
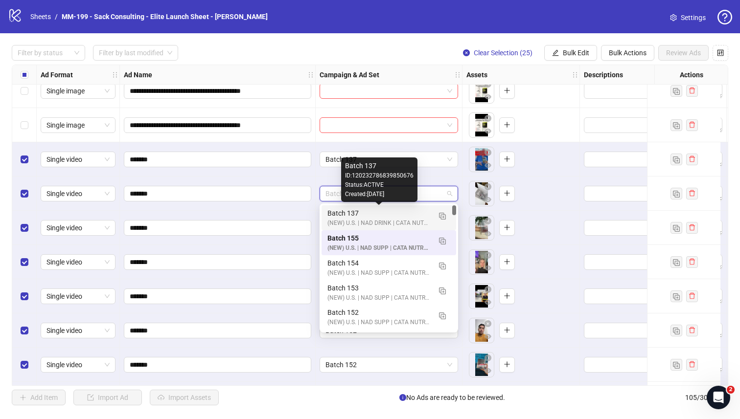
click at [378, 217] on div "Batch 137" at bounding box center [378, 213] width 103 height 11
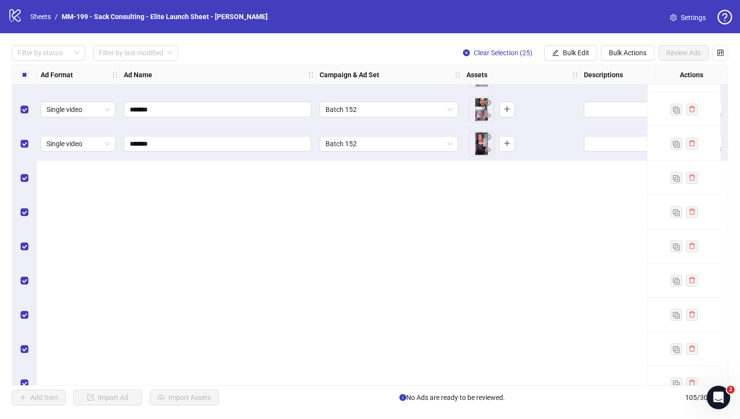
scroll to position [2727, 0]
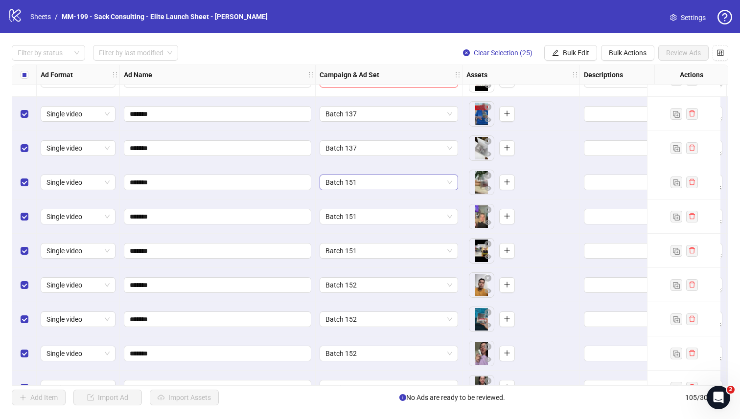
click at [364, 180] on span "Batch 151" at bounding box center [388, 182] width 127 height 15
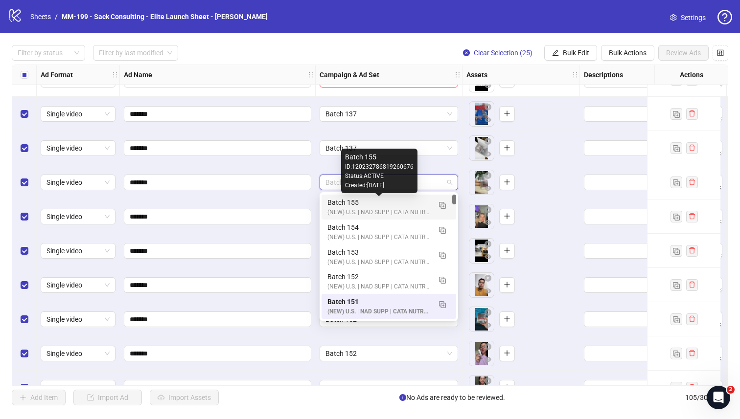
scroll to position [0, 0]
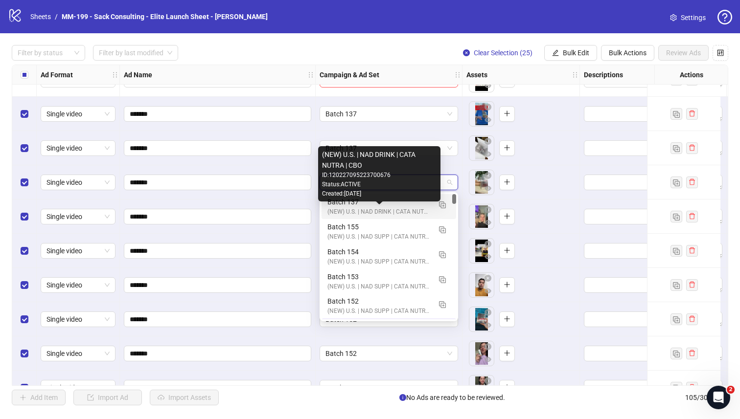
click at [337, 213] on div "(NEW) U.S. | NAD DRINK | CATA NUTRA | CBO" at bounding box center [378, 211] width 103 height 9
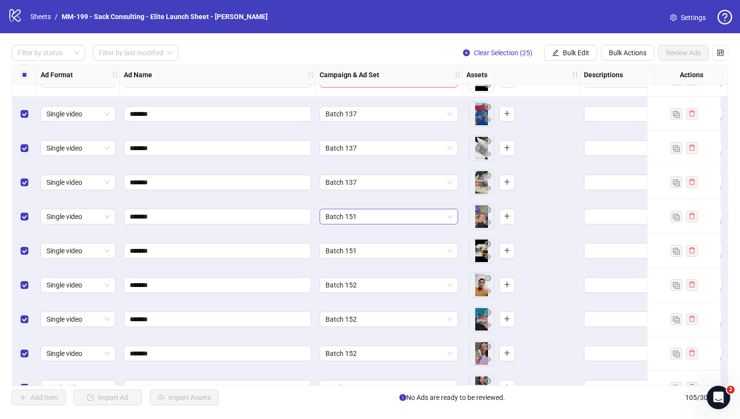
click at [348, 215] on span "Batch 151" at bounding box center [388, 216] width 127 height 15
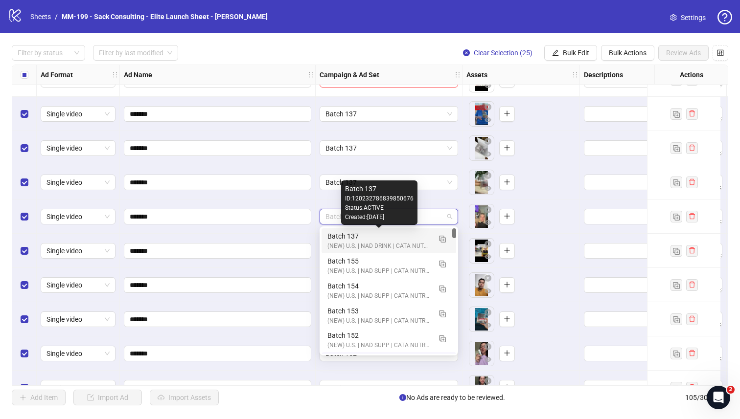
click at [336, 240] on div "Batch 137" at bounding box center [378, 236] width 103 height 11
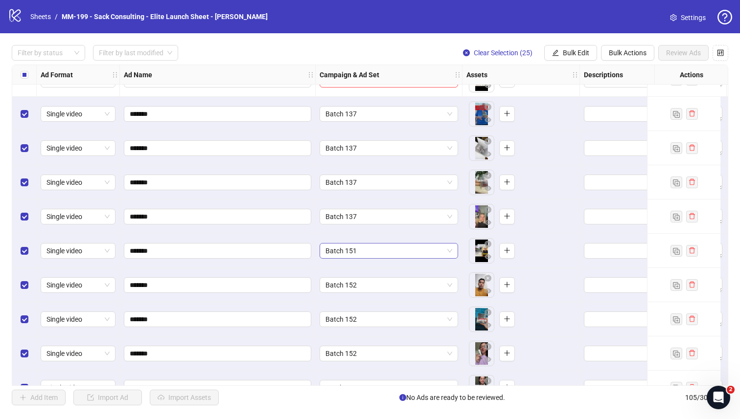
click at [352, 251] on span "Batch 151" at bounding box center [388, 251] width 127 height 15
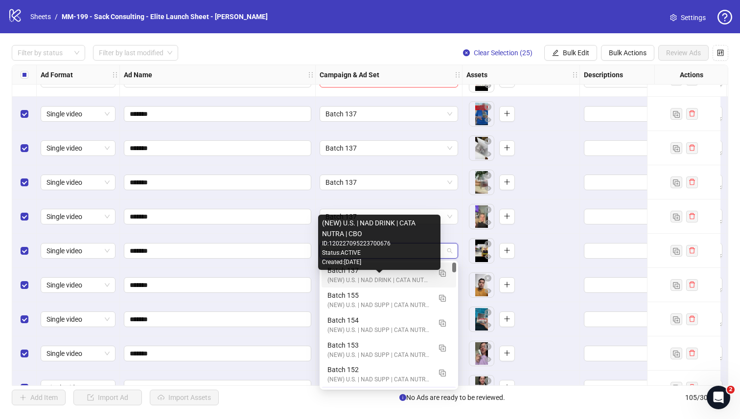
click at [333, 280] on div "(NEW) U.S. | NAD DRINK | CATA NUTRA | CBO" at bounding box center [378, 280] width 103 height 9
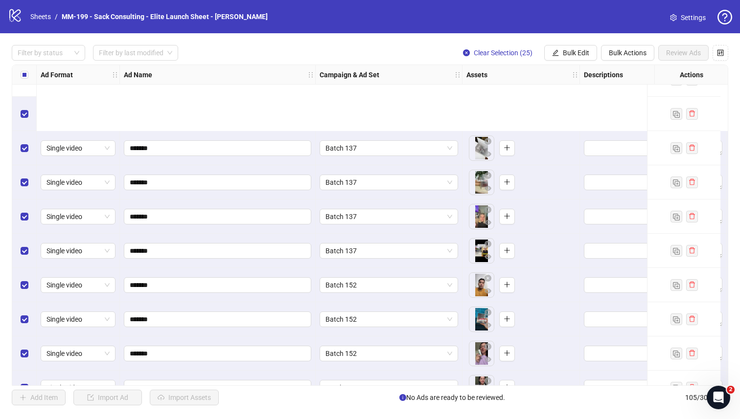
scroll to position [2843, 0]
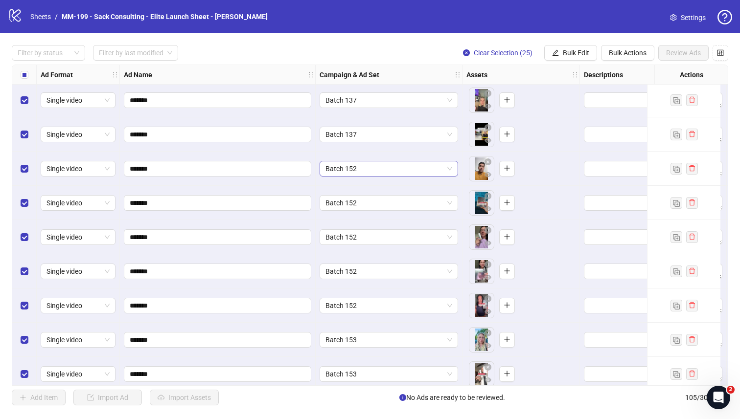
click at [374, 172] on span "Batch 152" at bounding box center [388, 168] width 127 height 15
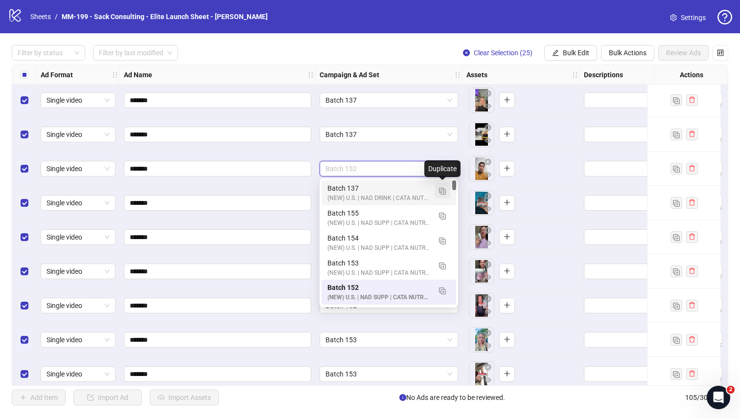
click at [439, 188] on img "button" at bounding box center [442, 191] width 7 height 7
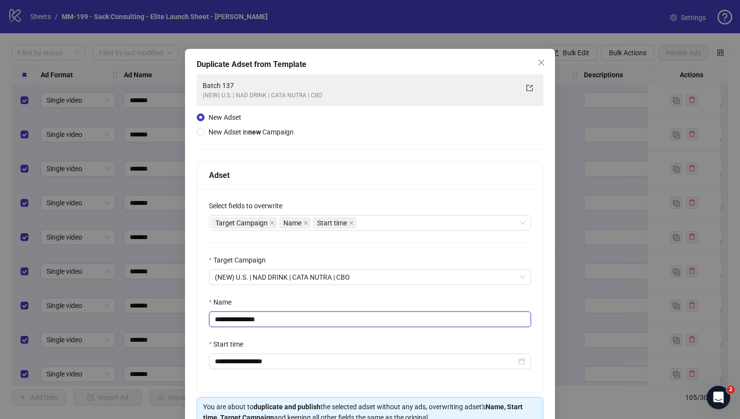
drag, startPoint x: 279, startPoint y: 320, endPoint x: 241, endPoint y: 325, distance: 38.5
click at [241, 325] on input "**********" at bounding box center [370, 320] width 322 height 16
type input "*********"
click at [268, 301] on div "Name" at bounding box center [370, 304] width 322 height 15
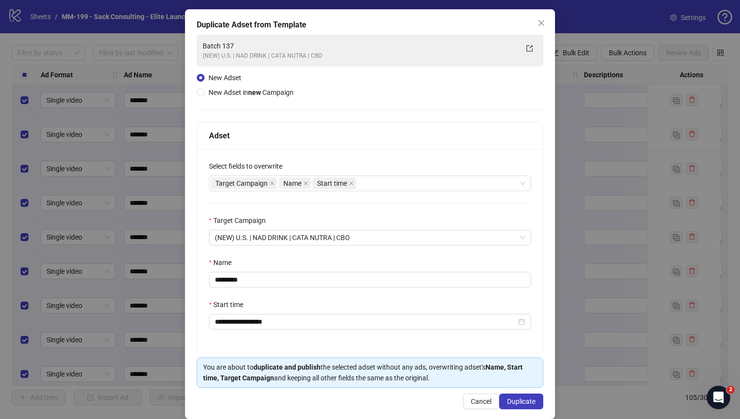
scroll to position [53, 0]
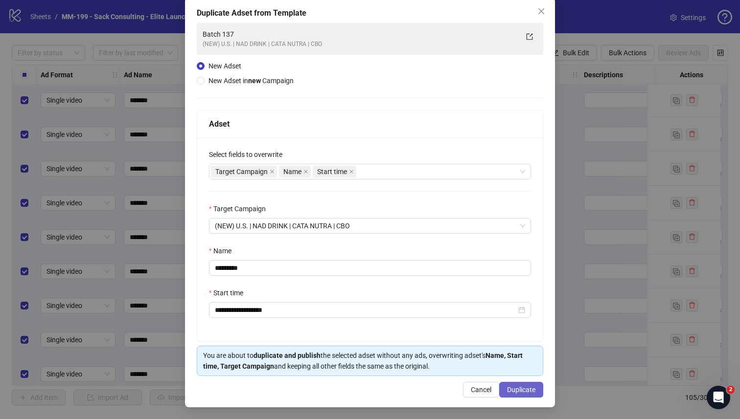
click at [462, 365] on button "Duplicate" at bounding box center [521, 390] width 44 height 16
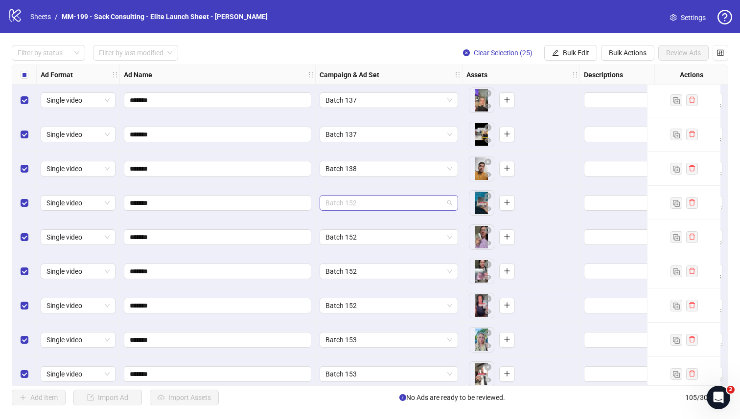
click at [369, 203] on span "Batch 152" at bounding box center [388, 203] width 127 height 15
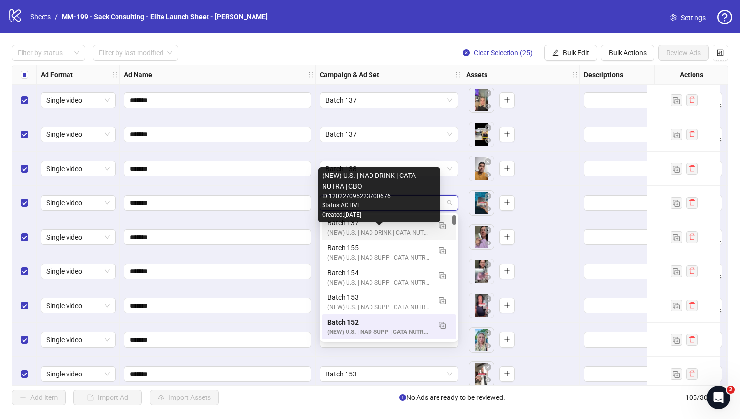
scroll to position [0, 0]
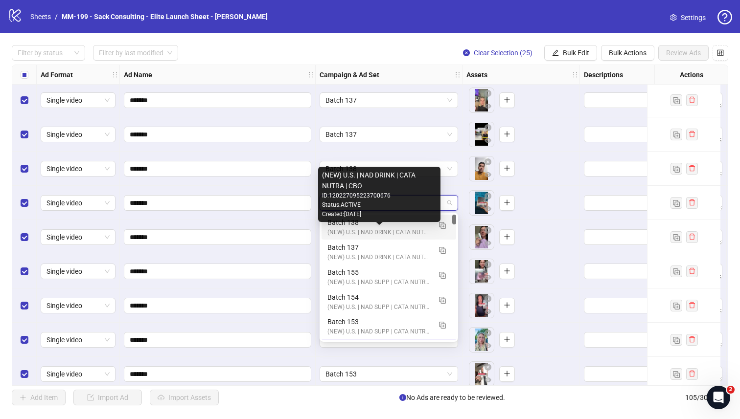
click at [379, 228] on div "(NEW) U.S. | NAD DRINK | CATA NUTRA | CBO" at bounding box center [378, 232] width 103 height 9
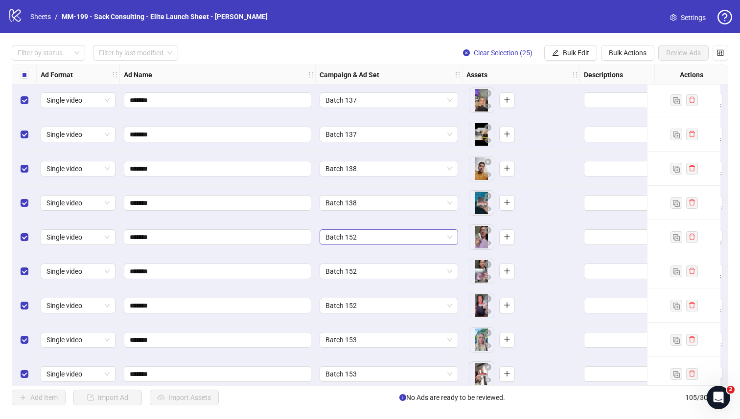
click at [369, 239] on span "Batch 152" at bounding box center [388, 237] width 127 height 15
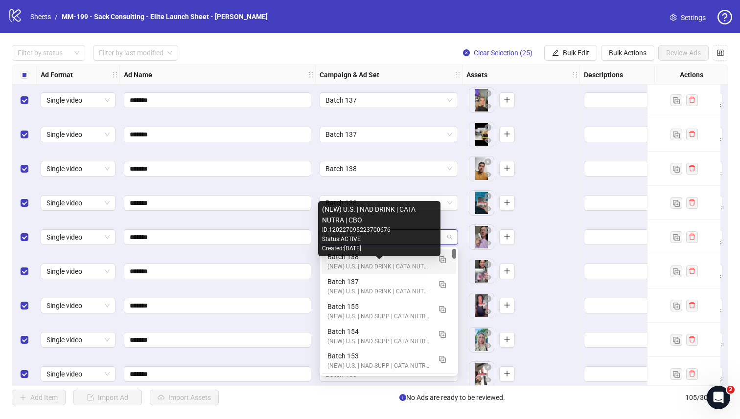
click at [330, 265] on div "(NEW) U.S. | NAD DRINK | CATA NUTRA | CBO" at bounding box center [378, 266] width 103 height 9
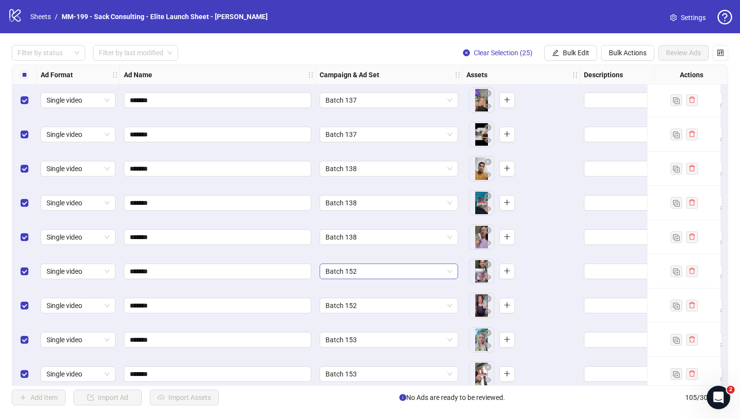
click at [348, 277] on span "Batch 152" at bounding box center [388, 271] width 127 height 15
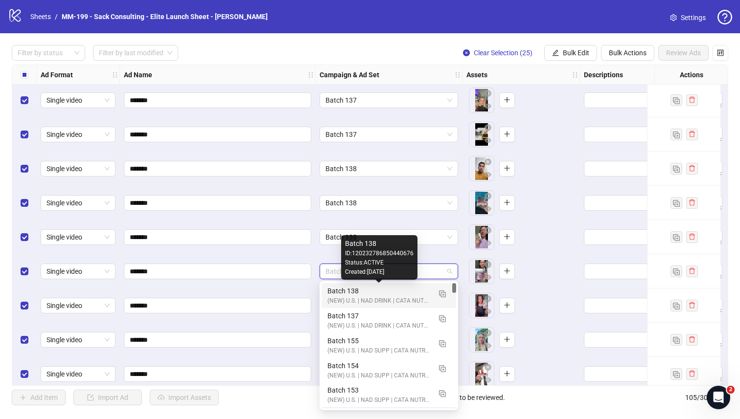
click at [340, 295] on div "Batch 138" at bounding box center [378, 291] width 103 height 11
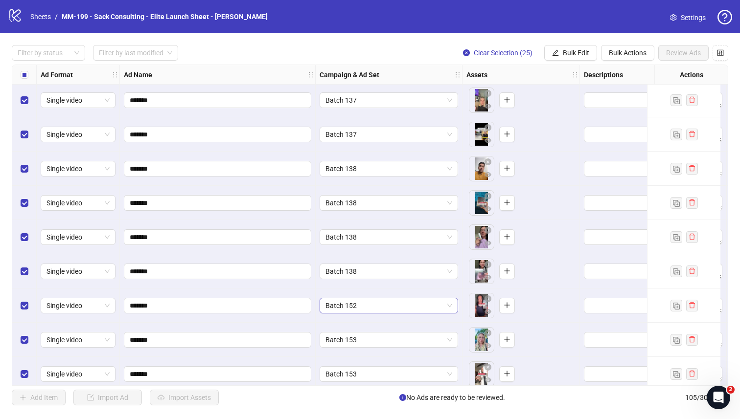
click at [376, 304] on span "Batch 152" at bounding box center [388, 305] width 127 height 15
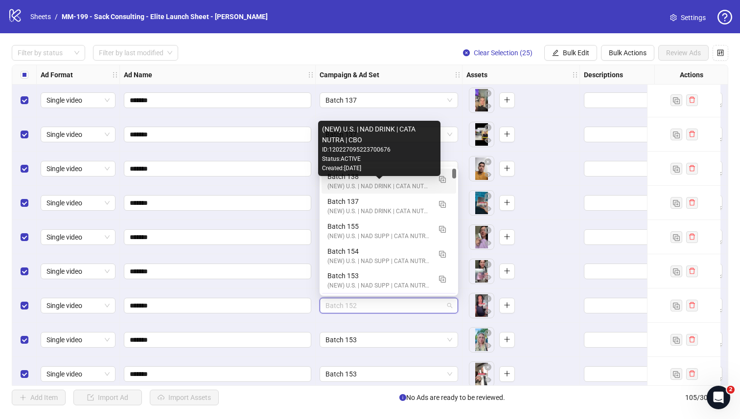
click at [339, 183] on div "(NEW) U.S. | NAD DRINK | CATA NUTRA | CBO" at bounding box center [378, 186] width 103 height 9
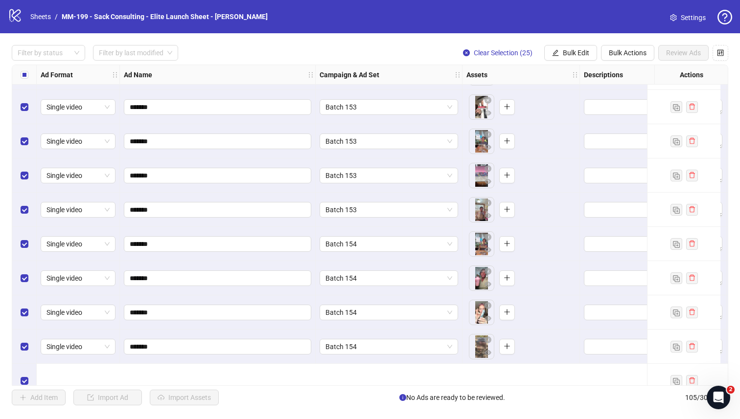
scroll to position [3025, 0]
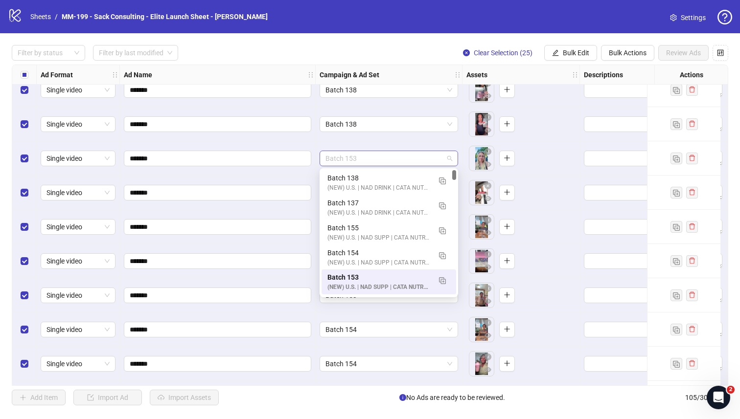
click at [381, 158] on span "Batch 153" at bounding box center [388, 158] width 127 height 15
click at [438, 180] on button "button" at bounding box center [442, 181] width 16 height 16
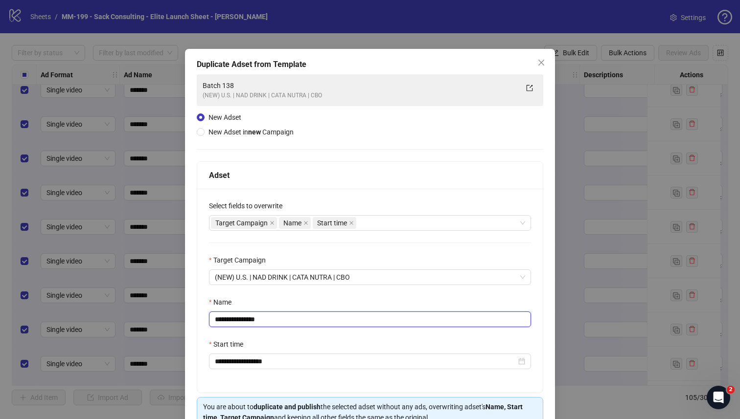
drag, startPoint x: 270, startPoint y: 316, endPoint x: 241, endPoint y: 323, distance: 29.2
click at [241, 323] on input "**********" at bounding box center [370, 320] width 322 height 16
type input "*********"
click at [274, 302] on div "Name" at bounding box center [370, 304] width 322 height 15
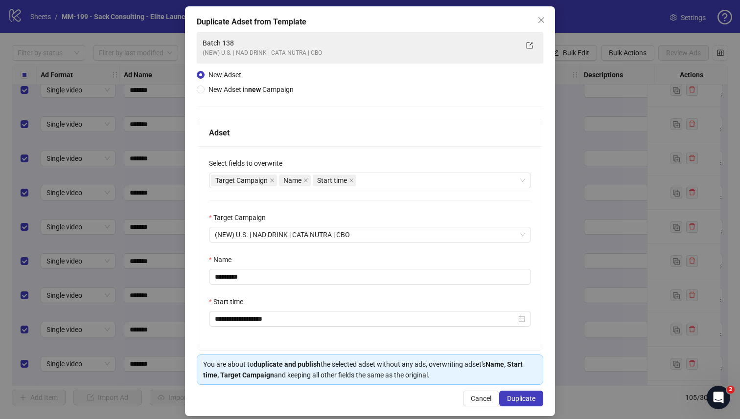
scroll to position [53, 0]
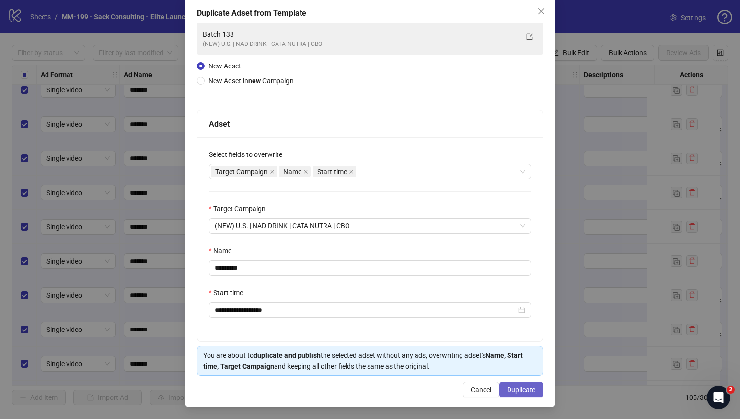
click at [462, 365] on button "Duplicate" at bounding box center [521, 390] width 44 height 16
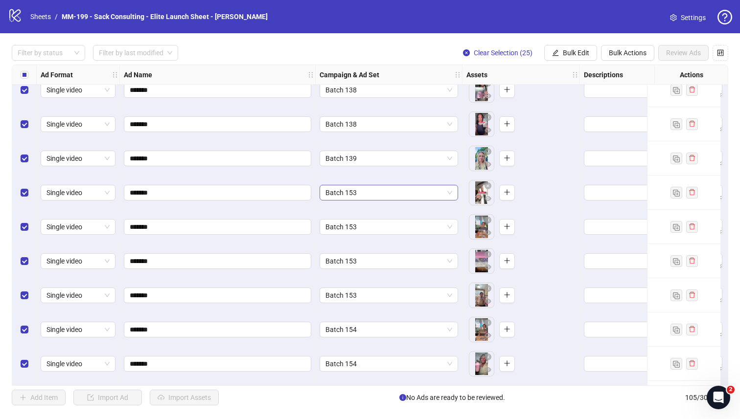
click at [342, 198] on span "Batch 153" at bounding box center [388, 192] width 127 height 15
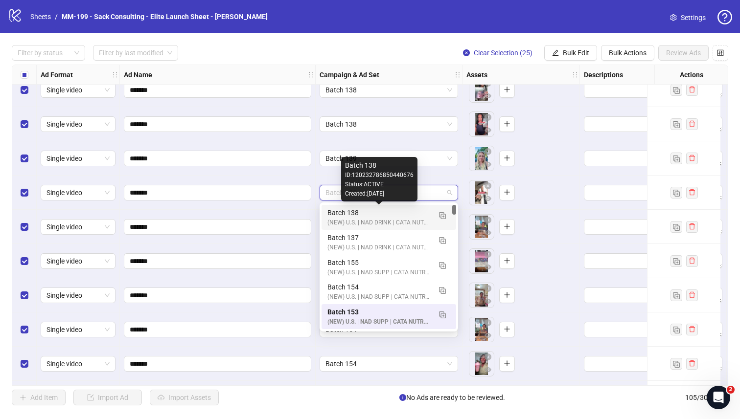
scroll to position [0, 0]
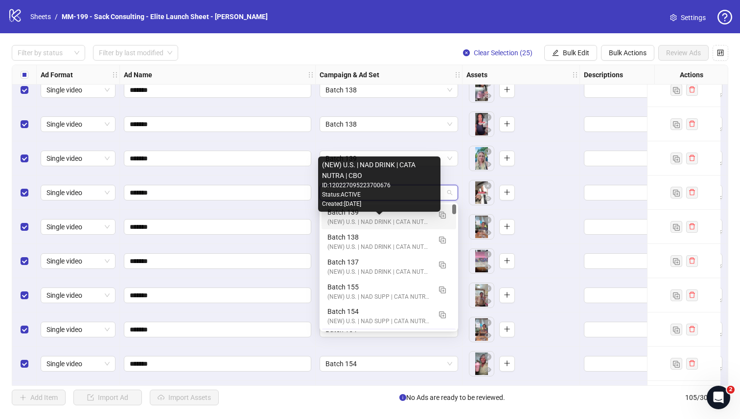
click at [328, 219] on div "(NEW) U.S. | NAD DRINK | CATA NUTRA | CBO" at bounding box center [378, 222] width 103 height 9
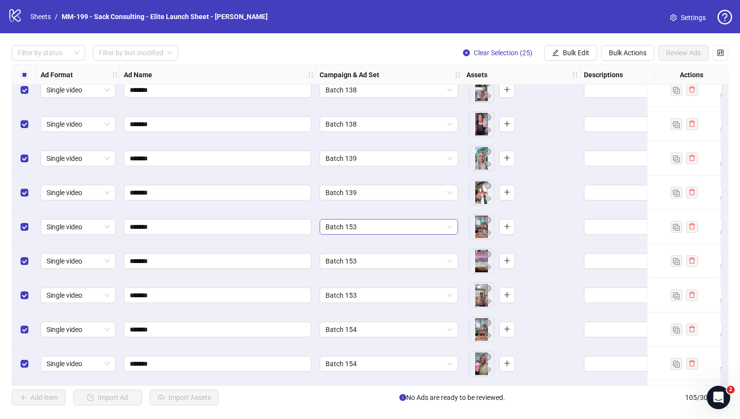
click at [339, 229] on span "Batch 153" at bounding box center [388, 227] width 127 height 15
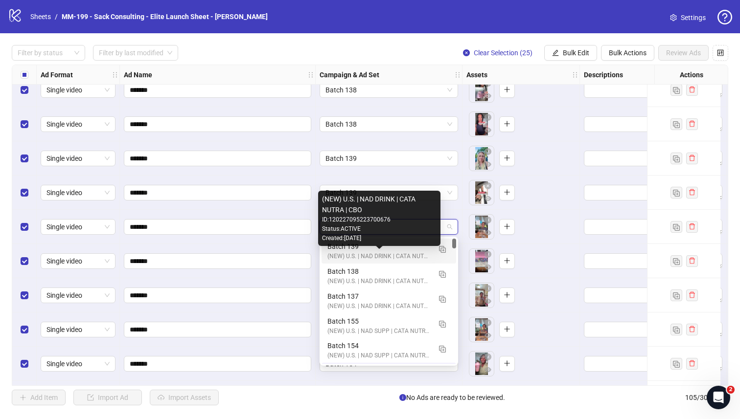
click at [335, 253] on div "(NEW) U.S. | NAD DRINK | CATA NUTRA | CBO" at bounding box center [378, 256] width 103 height 9
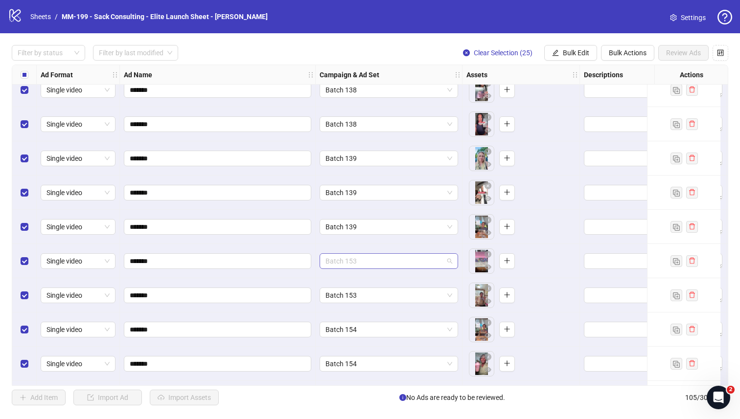
click at [353, 269] on div "Batch 153" at bounding box center [388, 261] width 138 height 16
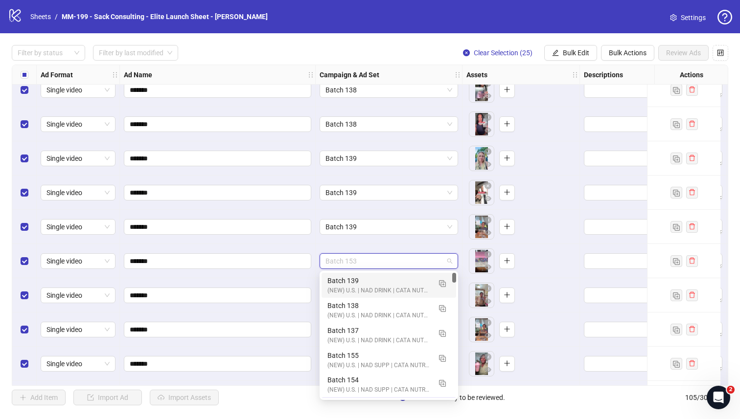
click at [325, 277] on div "Batch 139 (NEW) U.S. | NAD DRINK | CATA NUTRA | CBO" at bounding box center [388, 285] width 135 height 25
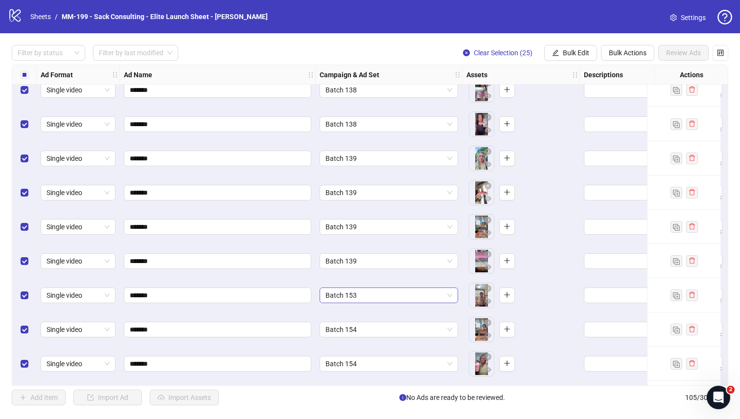
click at [337, 298] on span "Batch 153" at bounding box center [388, 295] width 127 height 15
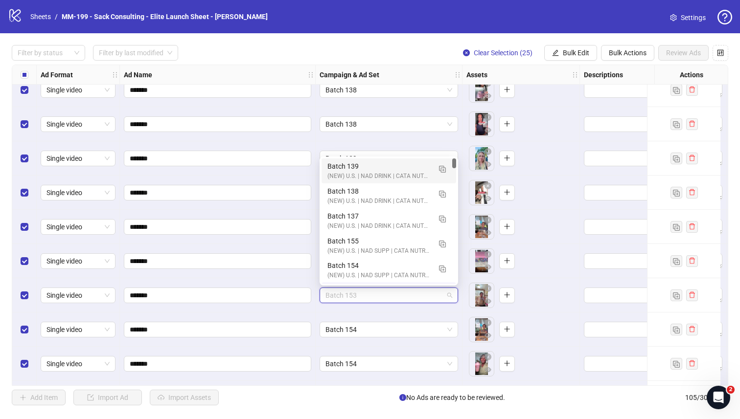
click at [338, 168] on div "Batch 139" at bounding box center [378, 166] width 103 height 11
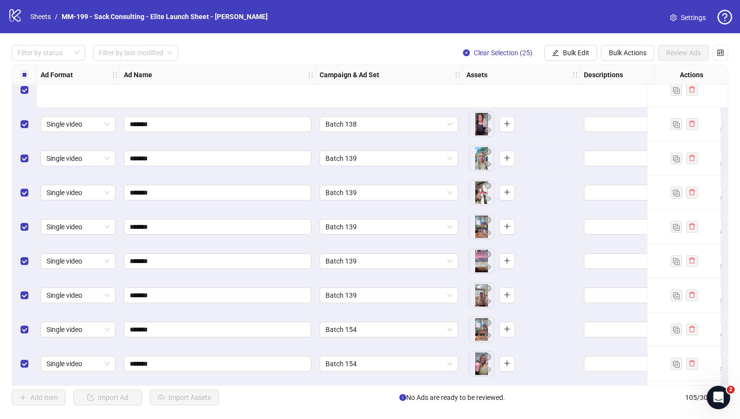
scroll to position [3138, 0]
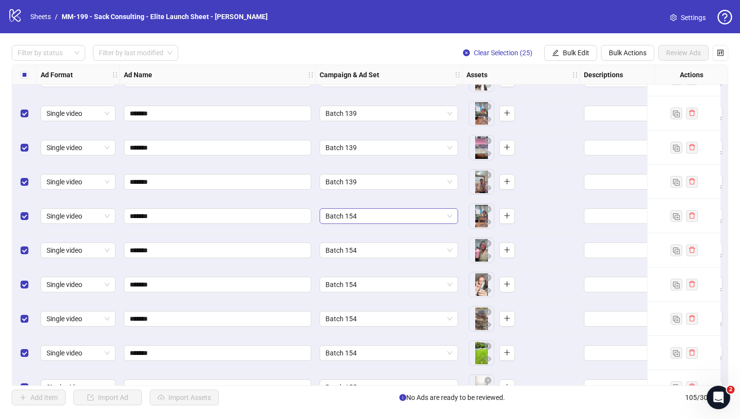
click at [362, 217] on span "Batch 154" at bounding box center [388, 216] width 127 height 15
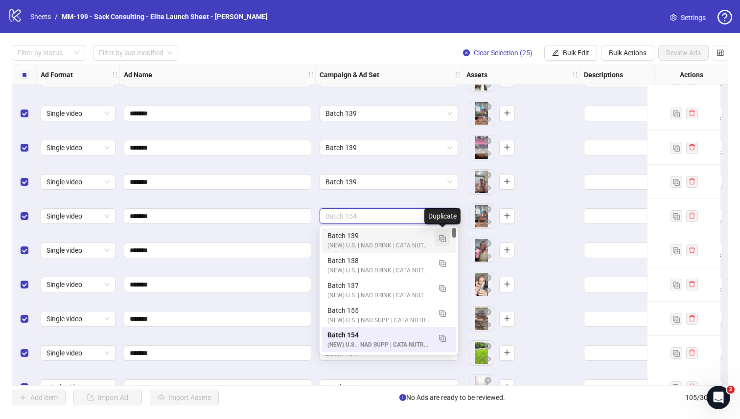
click at [436, 238] on button "button" at bounding box center [442, 238] width 16 height 16
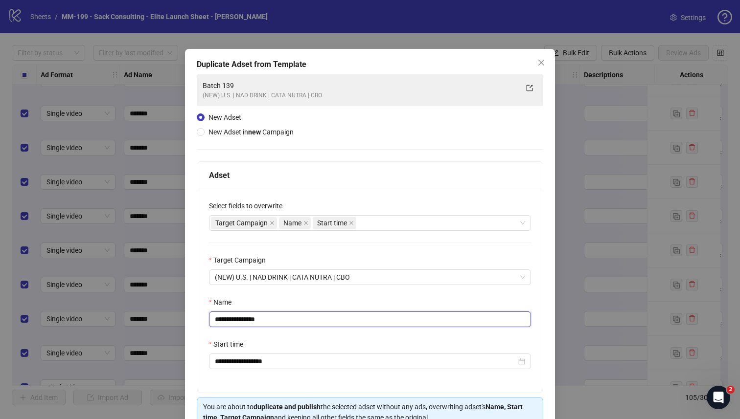
drag, startPoint x: 281, startPoint y: 323, endPoint x: 237, endPoint y: 324, distance: 43.5
click at [237, 324] on input "**********" at bounding box center [370, 320] width 322 height 16
type input "*********"
click at [350, 305] on div "Name" at bounding box center [370, 304] width 322 height 15
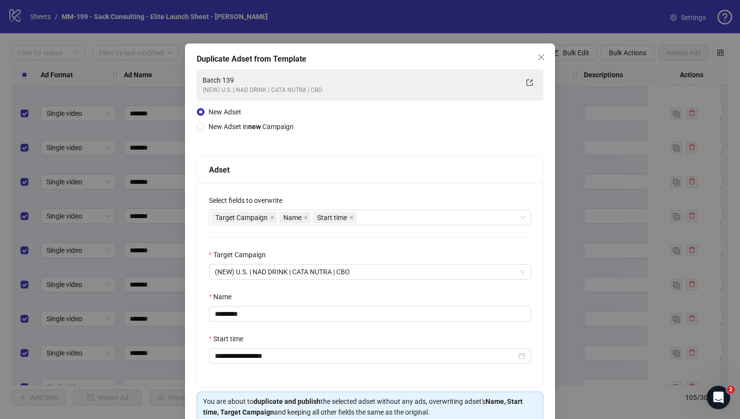
scroll to position [53, 0]
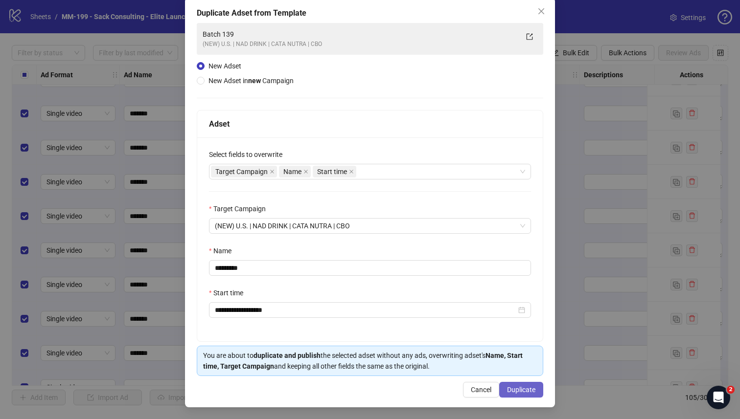
click at [462, 365] on button "Duplicate" at bounding box center [521, 390] width 44 height 16
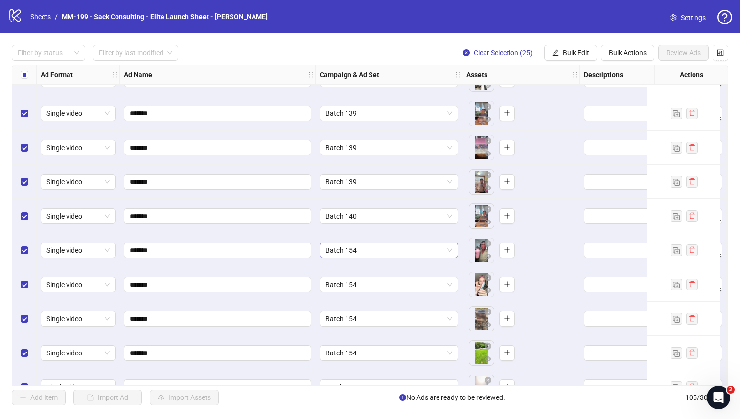
click at [339, 246] on span "Batch 154" at bounding box center [388, 250] width 127 height 15
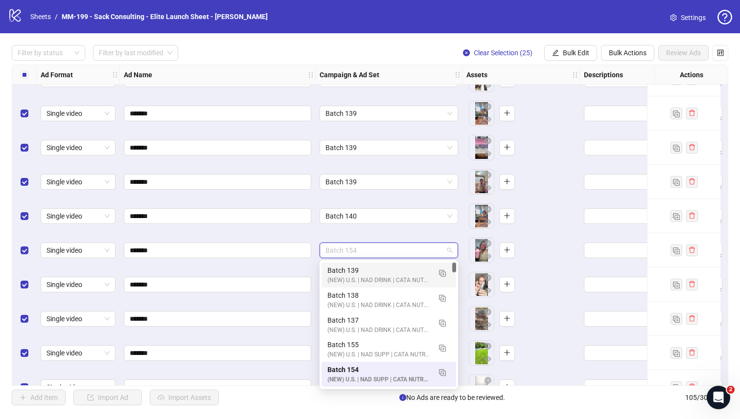
scroll to position [2, 0]
click at [325, 274] on div "Batch 140 (NEW) U.S. | NAD DRINK | CATA NUTRA | CBO" at bounding box center [388, 272] width 135 height 25
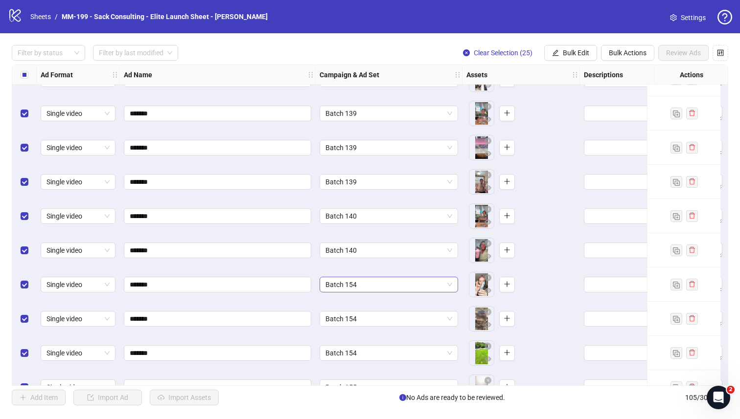
click at [330, 285] on span "Batch 154" at bounding box center [388, 284] width 127 height 15
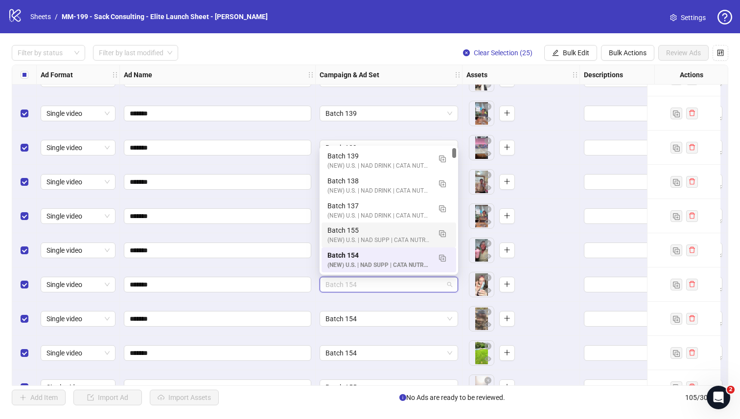
scroll to position [0, 0]
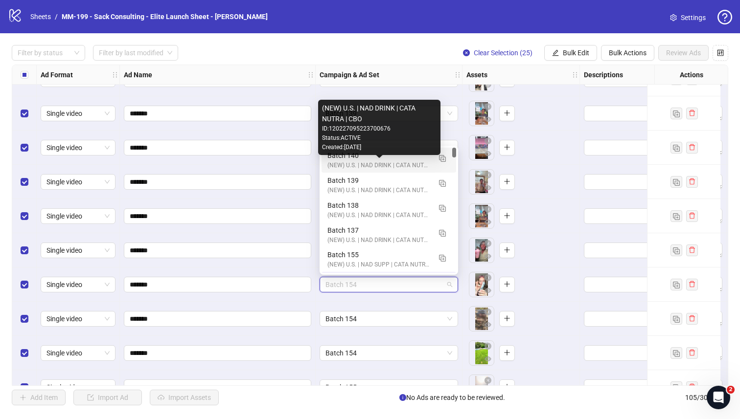
click at [346, 164] on div "(NEW) U.S. | NAD DRINK | CATA NUTRA | CBO" at bounding box center [378, 165] width 103 height 9
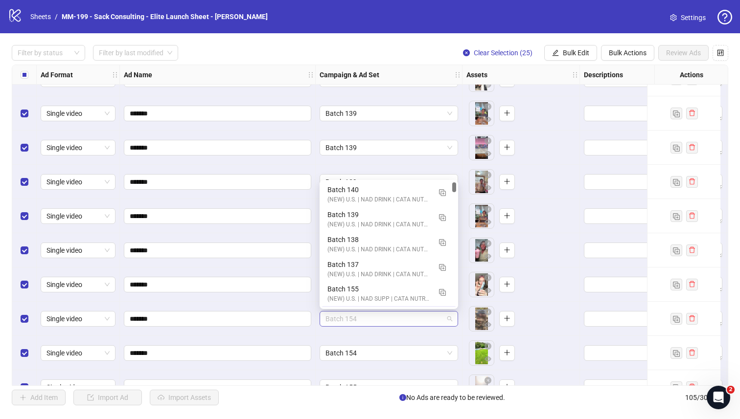
click at [339, 317] on span "Batch 154" at bounding box center [388, 319] width 127 height 15
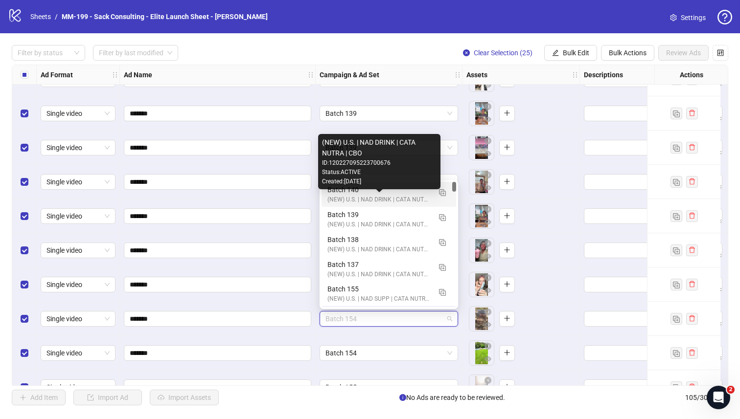
click at [337, 196] on div "(NEW) U.S. | NAD DRINK | CATA NUTRA | CBO" at bounding box center [378, 199] width 103 height 9
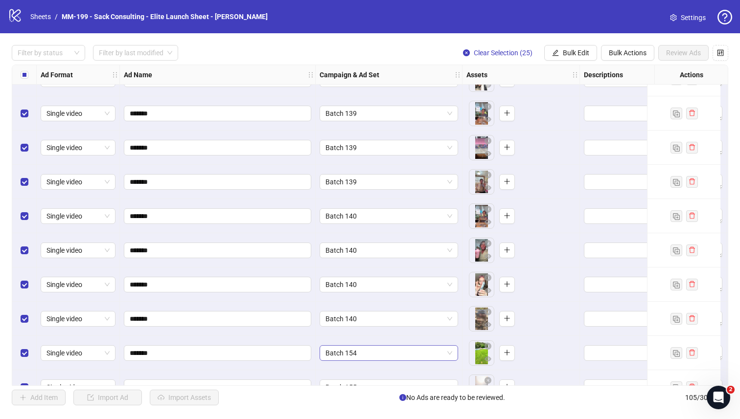
click at [330, 349] on span "Batch 154" at bounding box center [388, 353] width 127 height 15
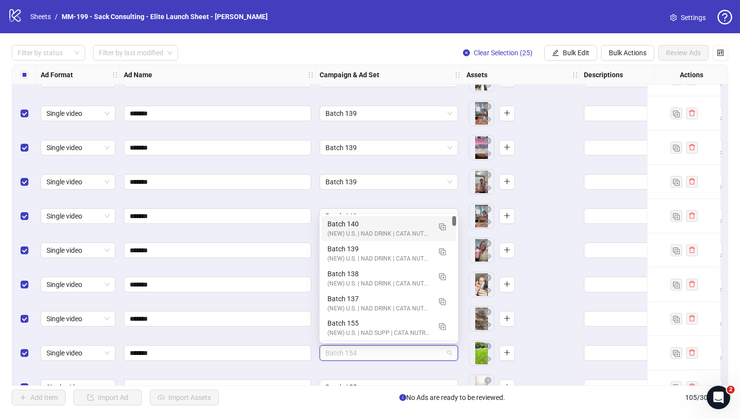
click at [337, 231] on div "(NEW) U.S. | NAD DRINK | CATA NUTRA | CBO" at bounding box center [378, 233] width 103 height 9
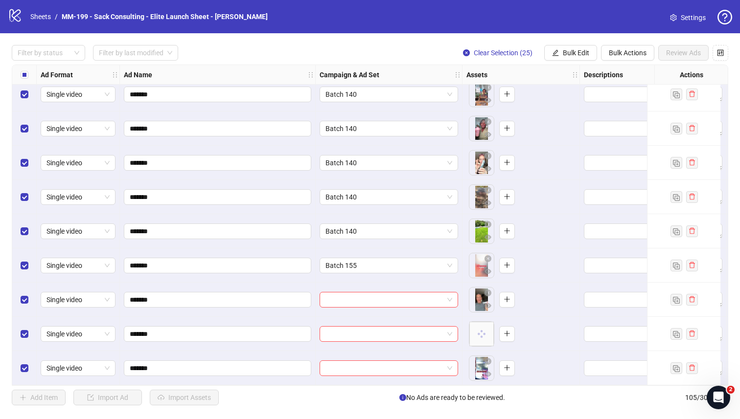
scroll to position [3261, 0]
click at [338, 265] on span "Batch 155" at bounding box center [388, 264] width 127 height 15
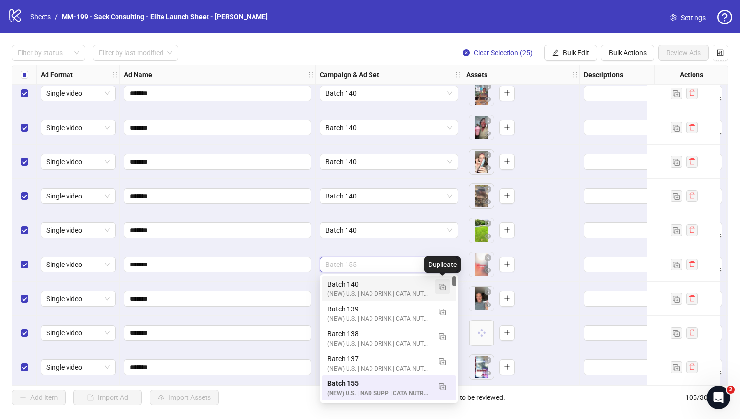
click at [445, 288] on img "button" at bounding box center [442, 287] width 7 height 7
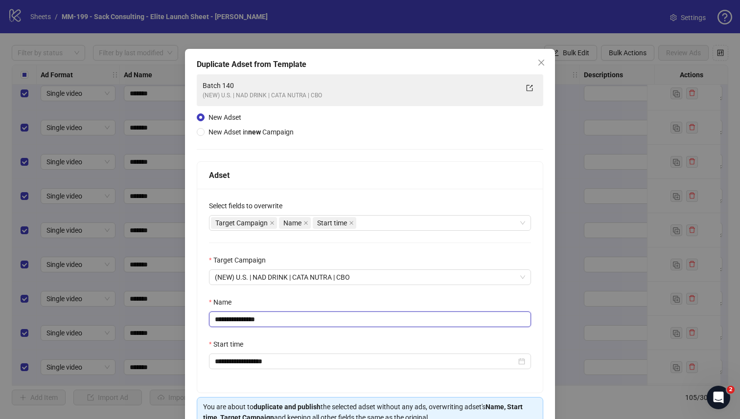
drag, startPoint x: 287, startPoint y: 320, endPoint x: 241, endPoint y: 320, distance: 46.0
click at [241, 320] on input "**********" at bounding box center [370, 320] width 322 height 16
type input "*********"
click at [274, 307] on div "Name" at bounding box center [370, 304] width 322 height 15
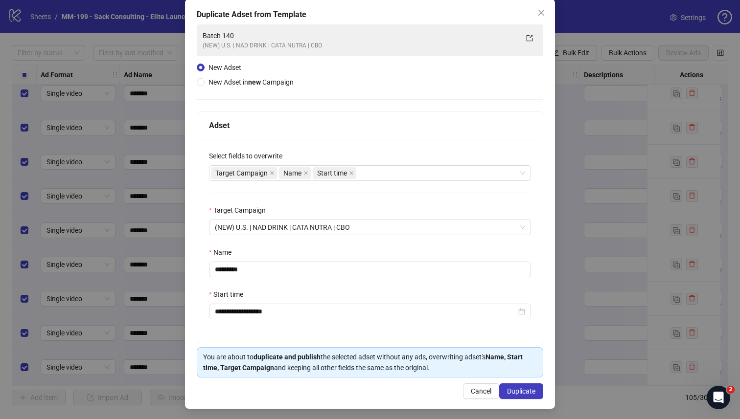
scroll to position [53, 0]
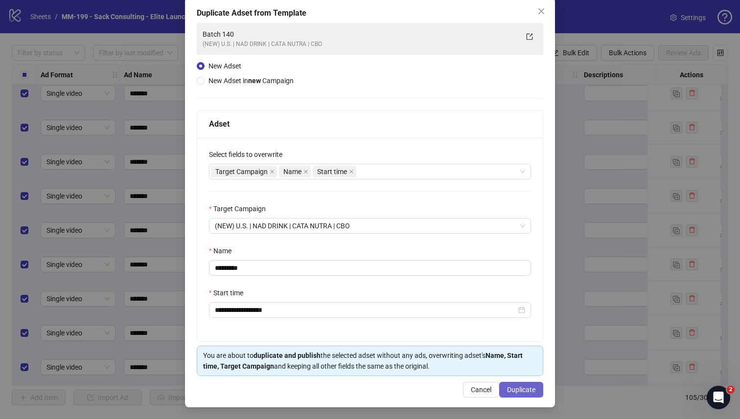
click at [462, 365] on span "Duplicate" at bounding box center [521, 390] width 28 height 8
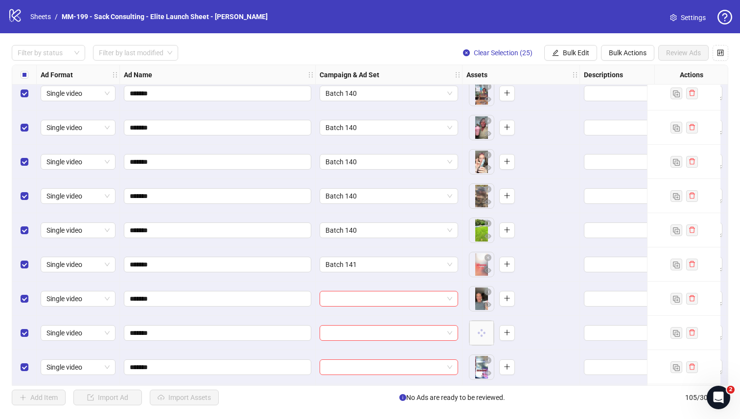
scroll to position [3298, 0]
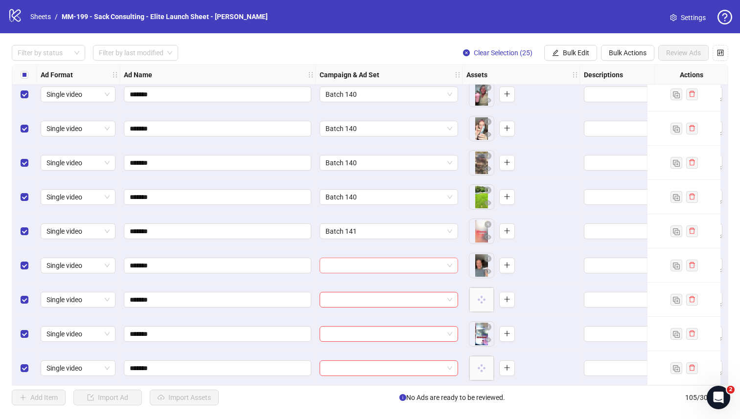
click at [347, 259] on input "search" at bounding box center [384, 265] width 118 height 15
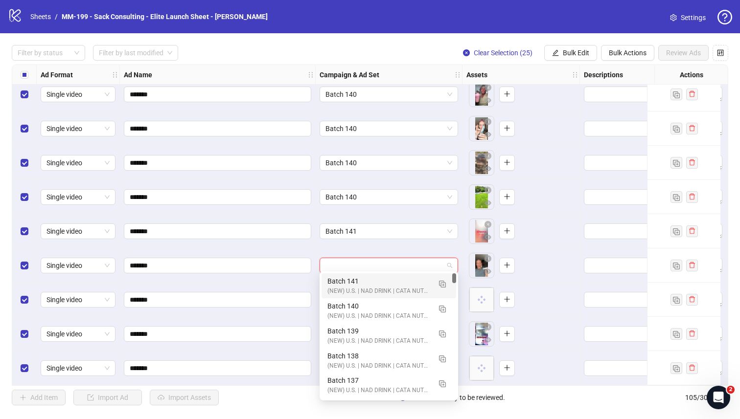
click at [343, 275] on div "Batch 141 (NEW) U.S. | NAD DRINK | CATA NUTRA | CBO" at bounding box center [388, 285] width 135 height 25
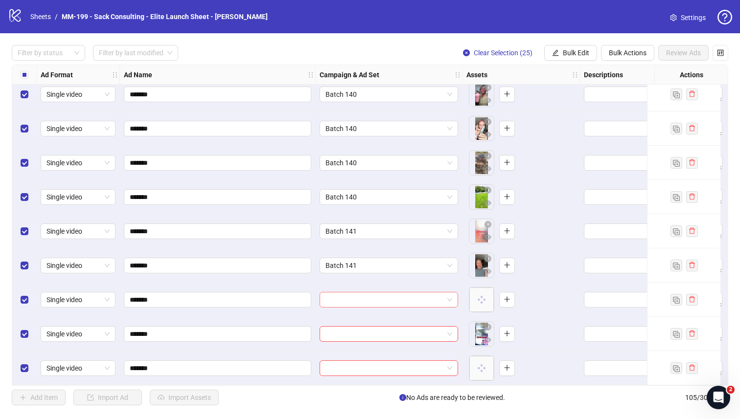
click at [344, 292] on input "search" at bounding box center [384, 299] width 118 height 15
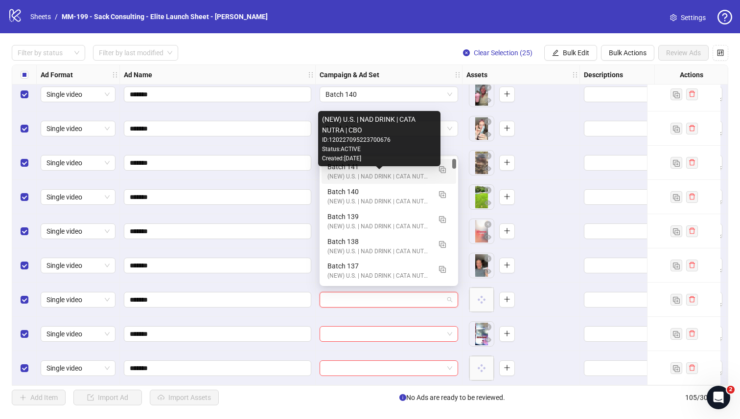
click at [354, 176] on div "(NEW) U.S. | NAD DRINK | CATA NUTRA | CBO" at bounding box center [378, 176] width 103 height 9
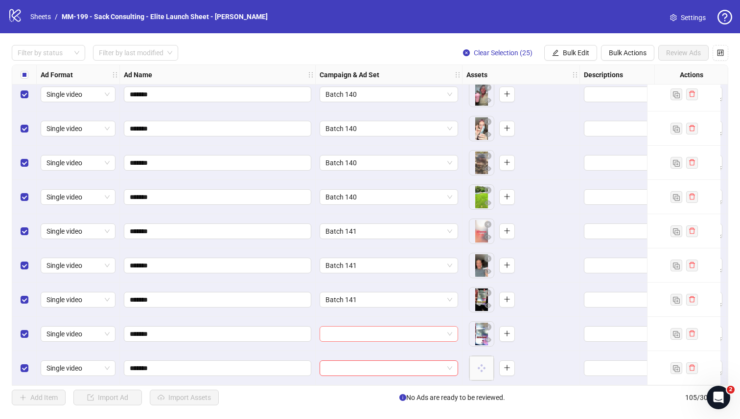
click at [341, 328] on input "search" at bounding box center [384, 334] width 118 height 15
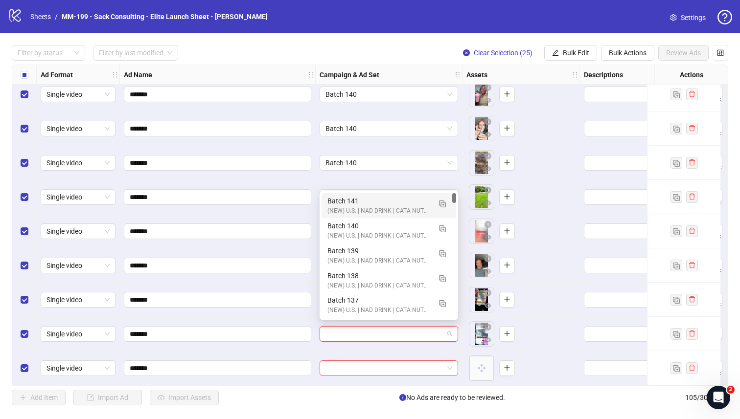
click at [339, 201] on div "Batch 141" at bounding box center [378, 201] width 103 height 11
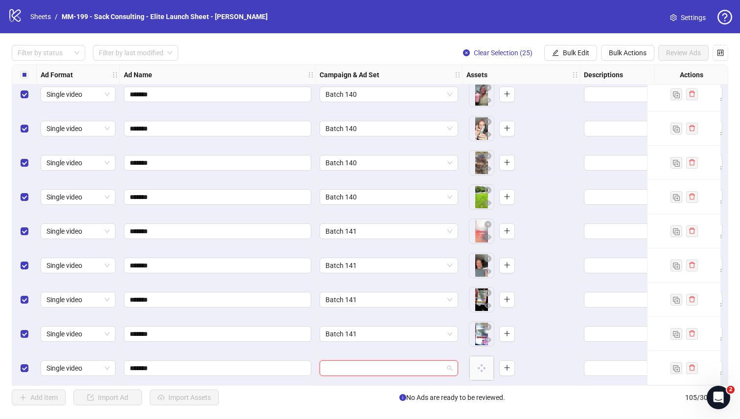
click at [356, 365] on input "search" at bounding box center [384, 368] width 118 height 15
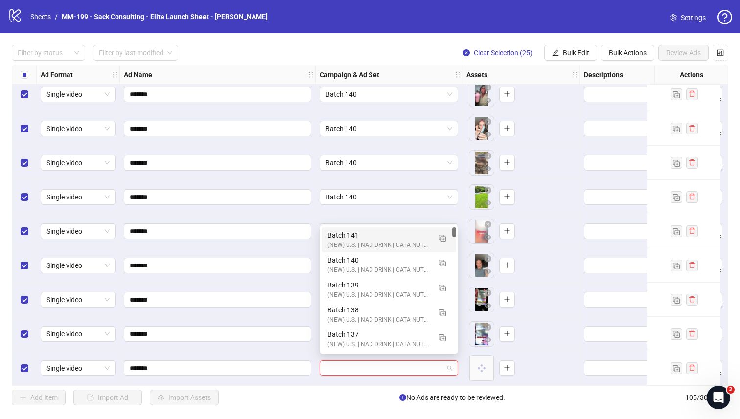
click at [362, 238] on div "Batch 141" at bounding box center [378, 235] width 103 height 11
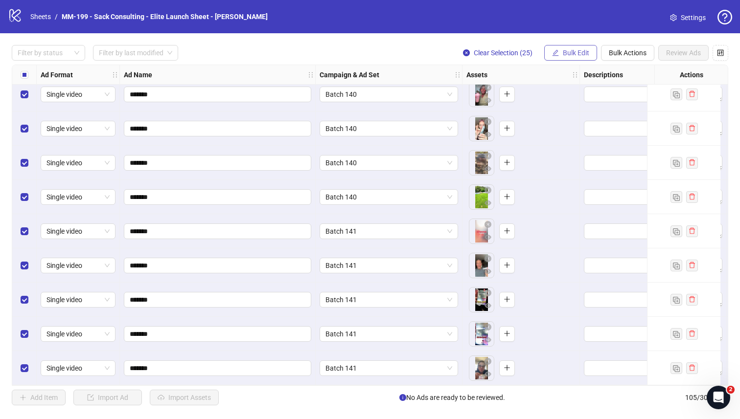
click at [462, 50] on button "Bulk Edit" at bounding box center [570, 53] width 53 height 16
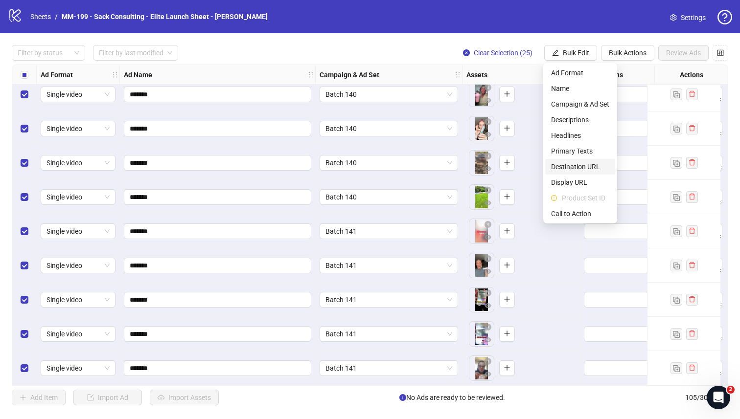
click at [462, 162] on span "Destination URL" at bounding box center [580, 166] width 58 height 11
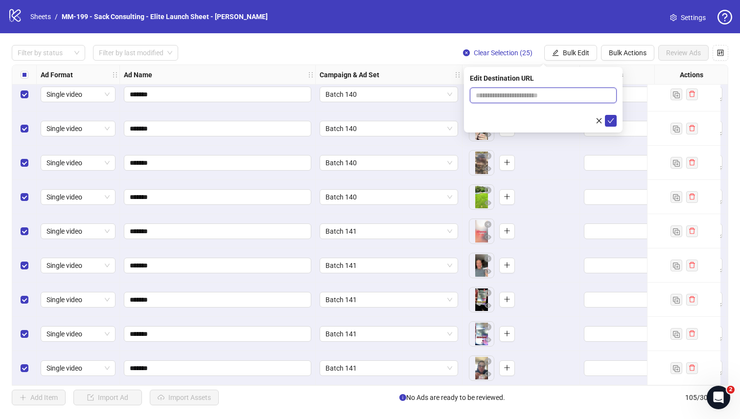
click at [462, 93] on input "text" at bounding box center [538, 95] width 127 height 11
paste input "**********"
type input "**********"
click at [462, 124] on button "submit" at bounding box center [611, 121] width 12 height 12
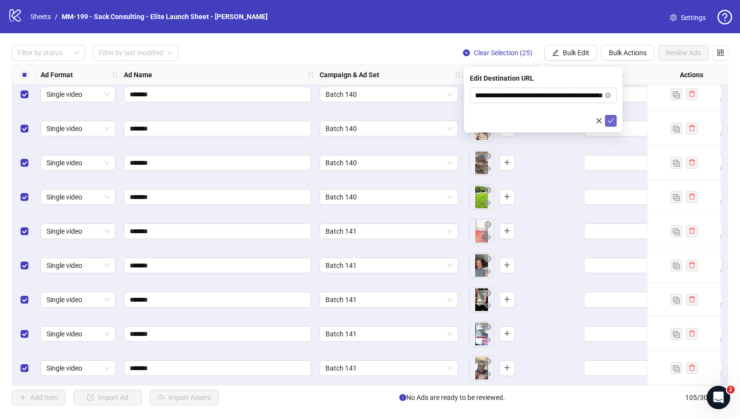
scroll to position [0, 0]
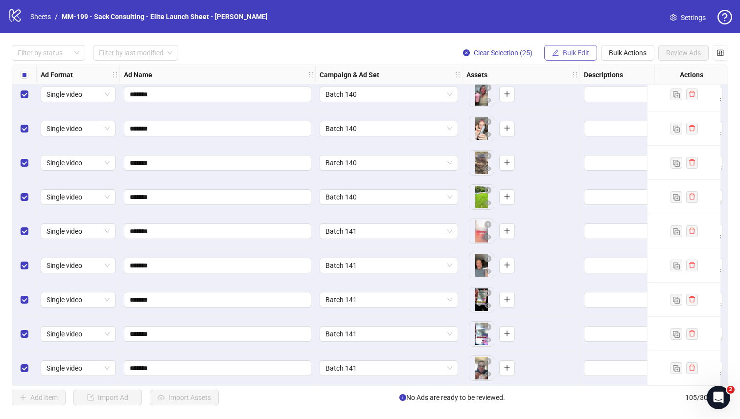
click at [462, 54] on span "Bulk Edit" at bounding box center [575, 53] width 26 height 8
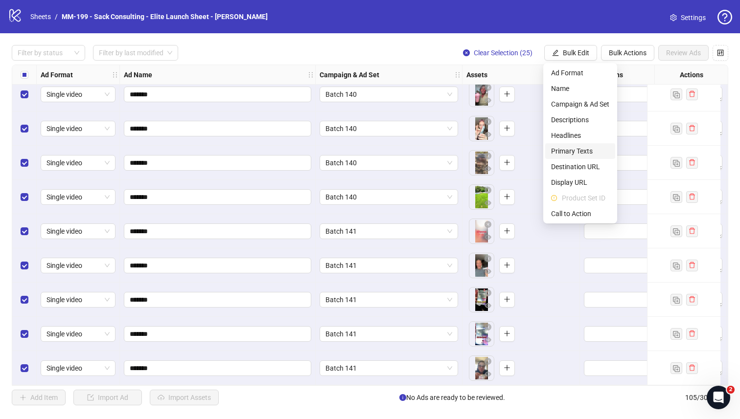
click at [462, 151] on span "Primary Texts" at bounding box center [580, 151] width 58 height 11
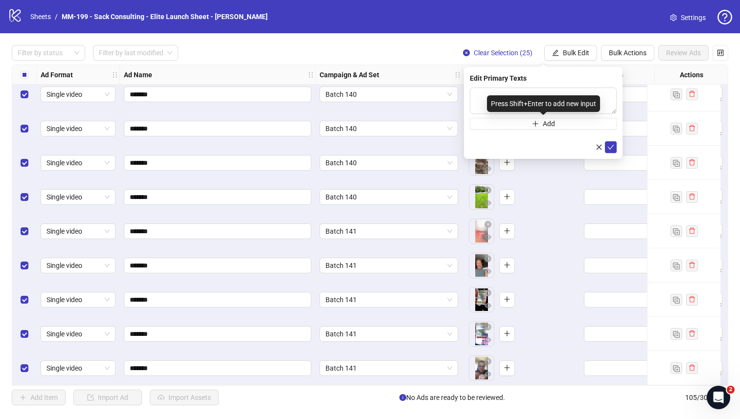
click at [462, 106] on div "Press Shift+Enter to add new input" at bounding box center [543, 103] width 113 height 17
click at [462, 94] on textarea at bounding box center [543, 101] width 147 height 26
paste textarea "**********"
type textarea "**********"
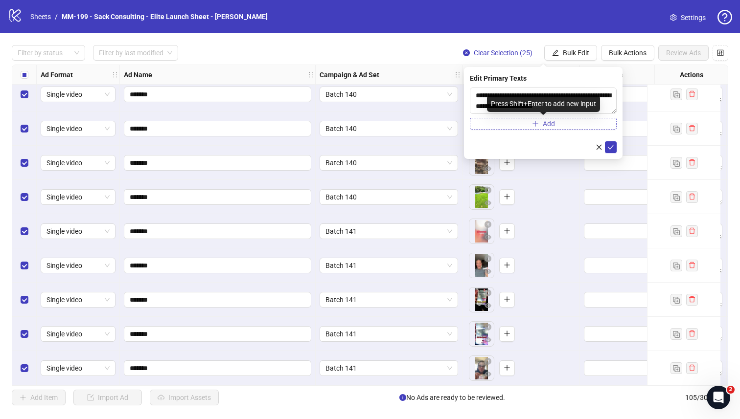
click at [462, 127] on button "Add" at bounding box center [543, 124] width 147 height 12
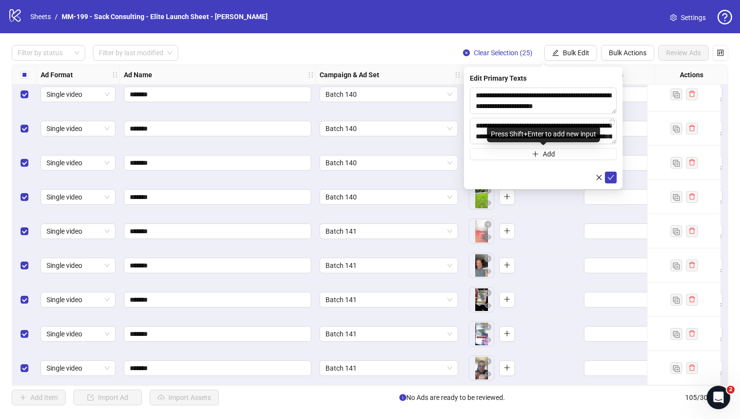
scroll to position [169, 0]
click at [462, 124] on textarea "**********" at bounding box center [543, 131] width 147 height 26
click at [462, 139] on textarea "**********" at bounding box center [543, 131] width 147 height 26
type textarea "**********"
click at [462, 179] on icon "check" at bounding box center [610, 177] width 7 height 7
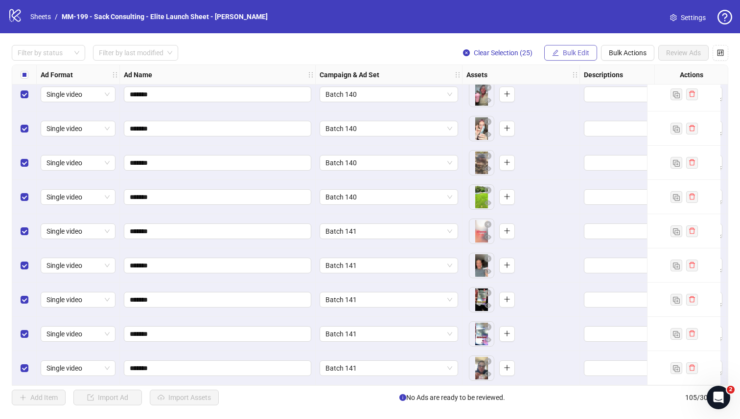
click at [462, 52] on span "Bulk Edit" at bounding box center [575, 53] width 26 height 8
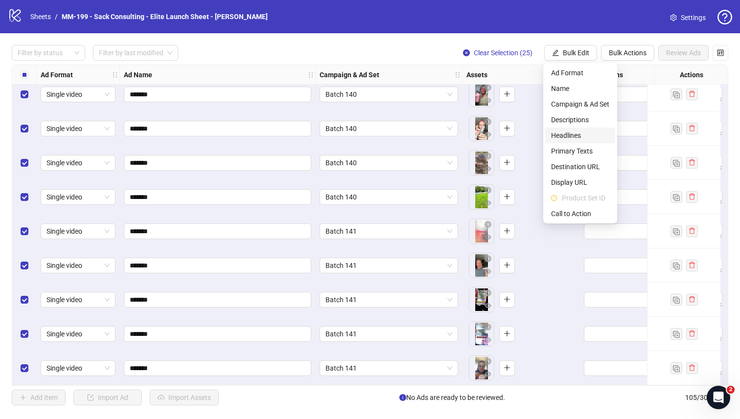
click at [462, 138] on span "Headlines" at bounding box center [580, 135] width 58 height 11
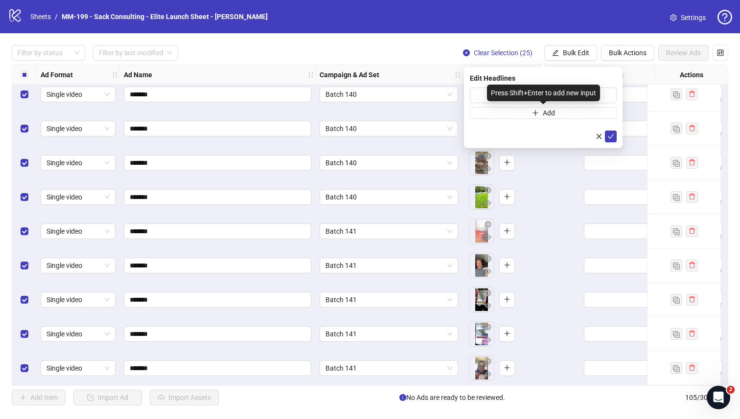
click at [462, 96] on div "Press Shift+Enter to add new input" at bounding box center [543, 93] width 113 height 17
click at [462, 95] on input "text" at bounding box center [543, 96] width 147 height 16
paste input "**********"
type input "**********"
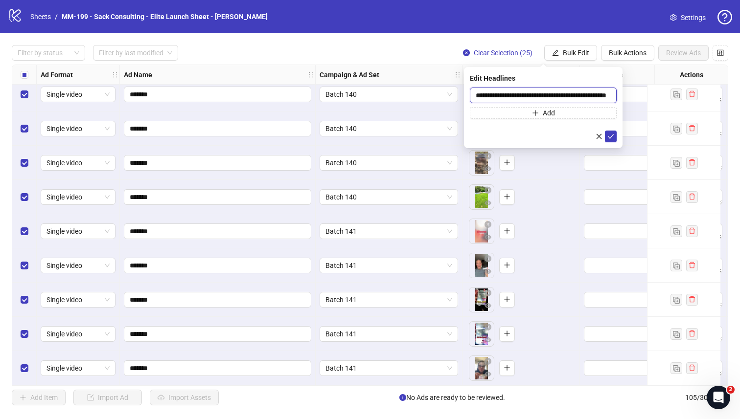
scroll to position [0, 0]
click at [462, 115] on button "Add" at bounding box center [543, 113] width 147 height 12
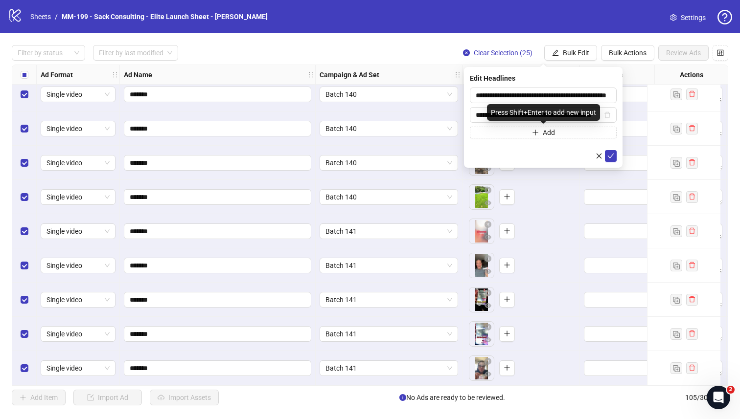
scroll to position [0, 22]
type input "**********"
click at [462, 153] on icon "check" at bounding box center [610, 156] width 7 height 7
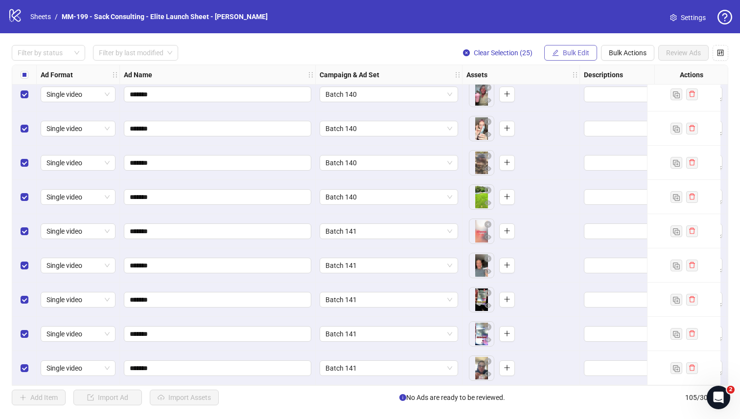
click at [462, 53] on span "Bulk Edit" at bounding box center [575, 53] width 26 height 8
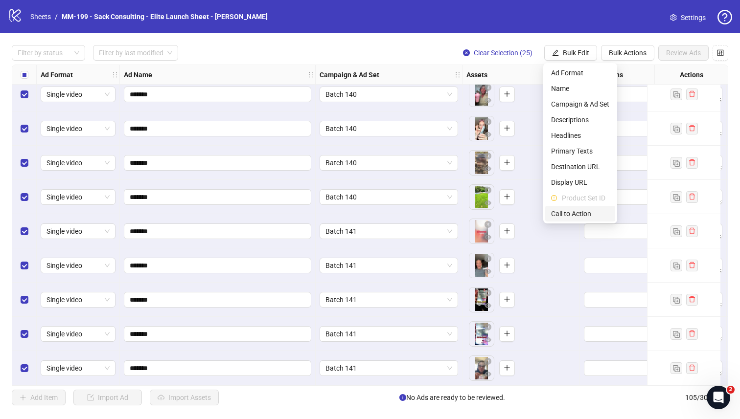
click at [462, 206] on li "Call to Action" at bounding box center [580, 214] width 70 height 16
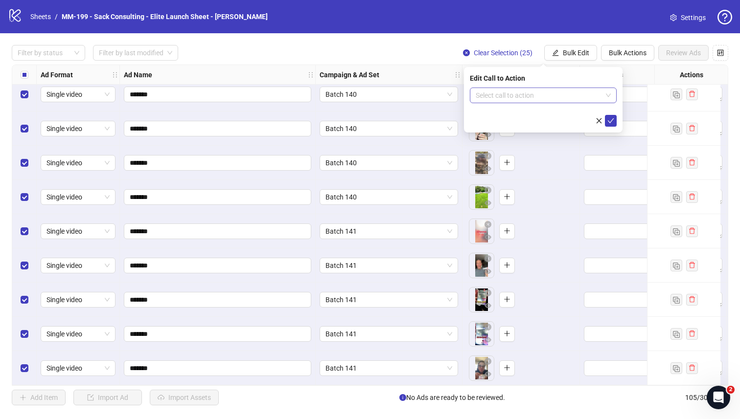
click at [462, 93] on input "search" at bounding box center [538, 95] width 126 height 15
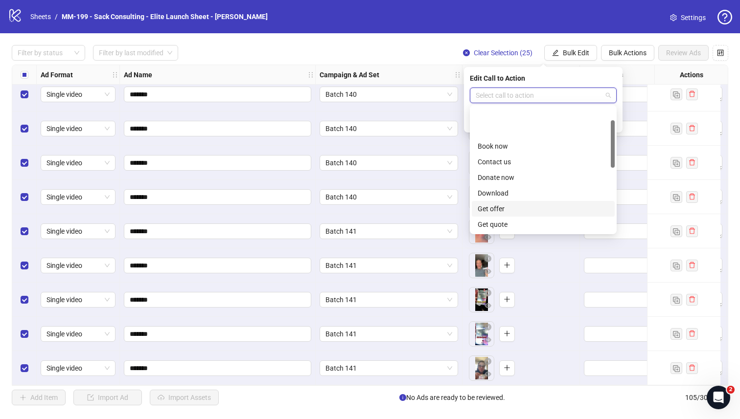
scroll to position [203, 0]
click at [462, 144] on div "Shop now" at bounding box center [542, 146] width 131 height 11
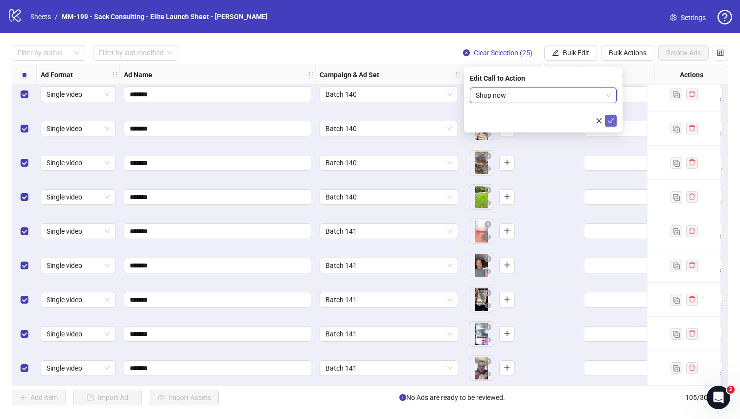
click at [462, 121] on button "submit" at bounding box center [611, 121] width 12 height 12
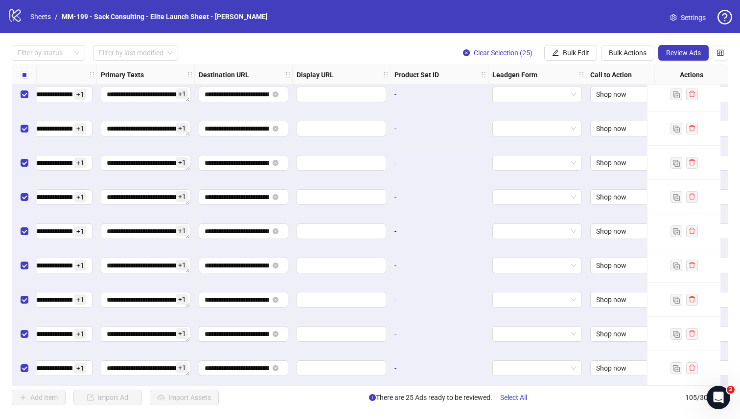
scroll to position [3298, 873]
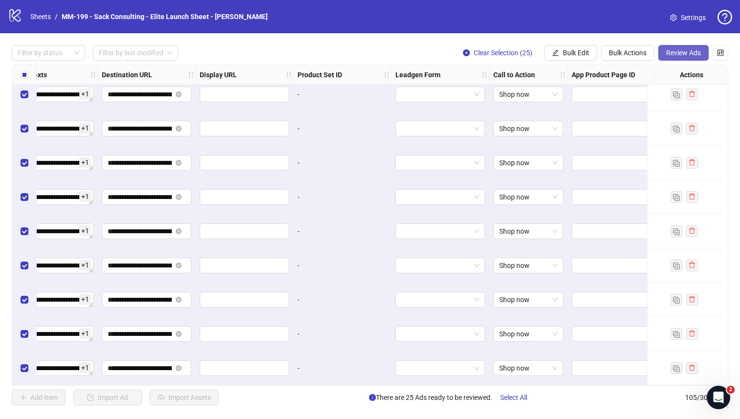
click at [462, 51] on span "Review Ads" at bounding box center [683, 53] width 35 height 8
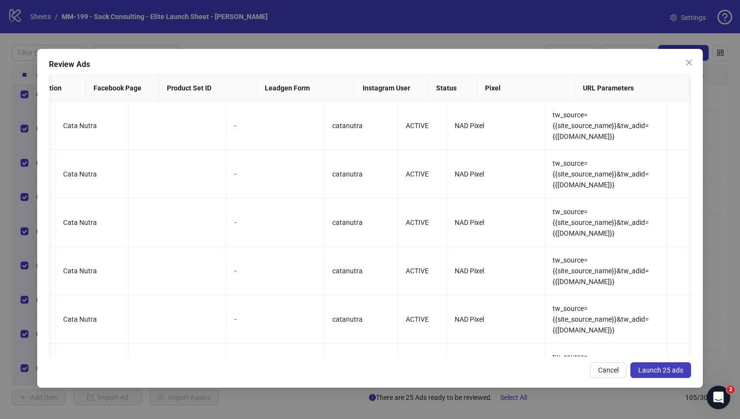
scroll to position [0, 0]
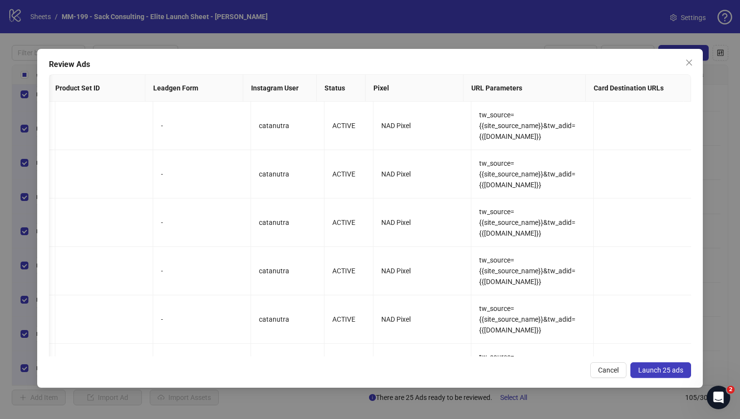
click at [462, 365] on span "Launch 25 ads" at bounding box center [660, 370] width 45 height 8
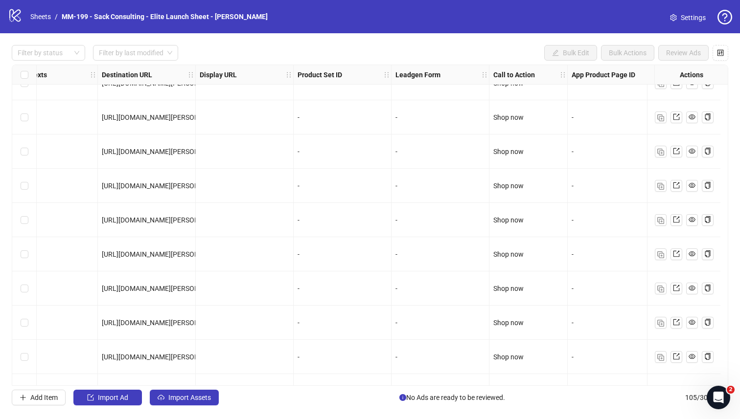
scroll to position [3271, 873]
